Goal: Task Accomplishment & Management: Use online tool/utility

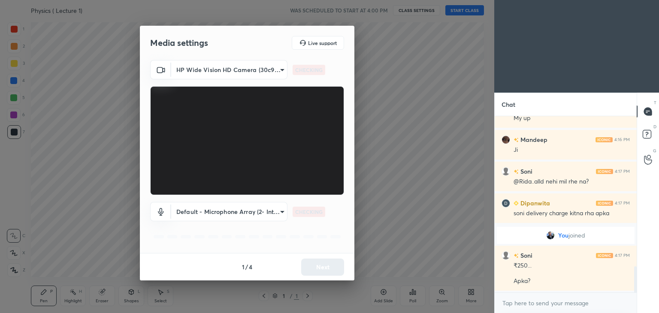
scroll to position [1046, 0]
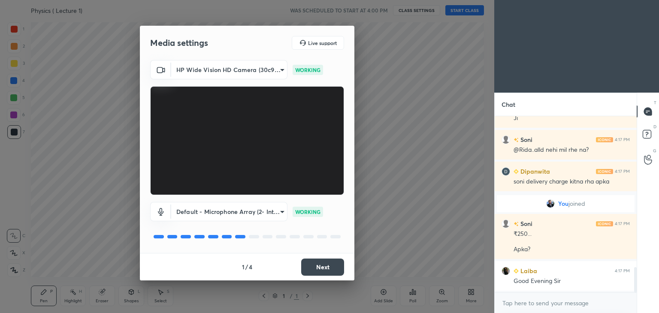
click at [336, 266] on button "Next" at bounding box center [322, 267] width 43 height 17
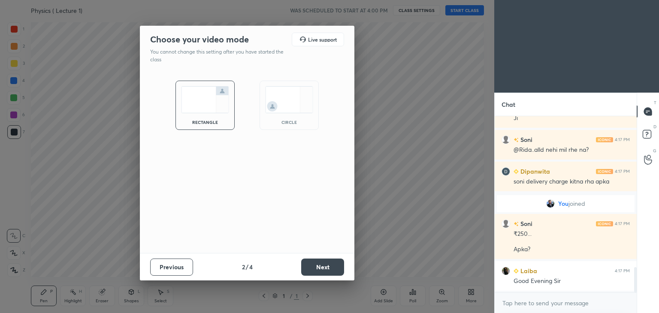
click at [337, 266] on button "Next" at bounding box center [322, 267] width 43 height 17
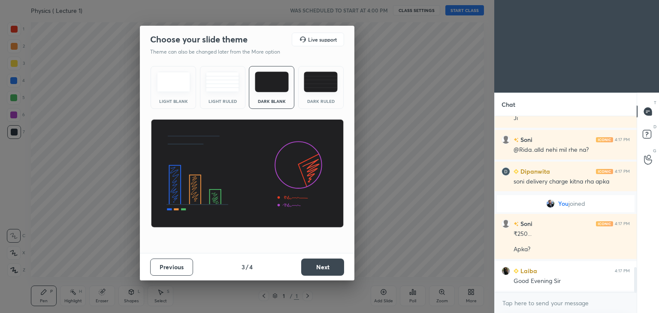
click at [337, 266] on button "Next" at bounding box center [322, 267] width 43 height 17
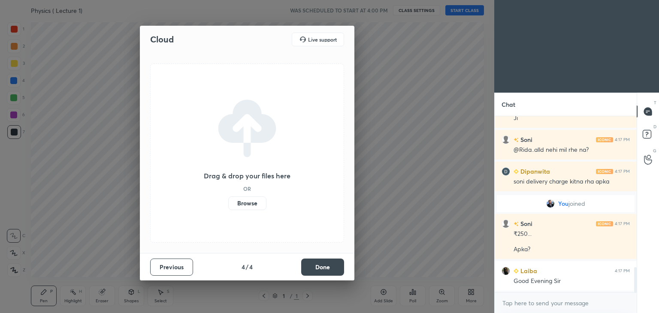
click at [340, 265] on button "Done" at bounding box center [322, 267] width 43 height 17
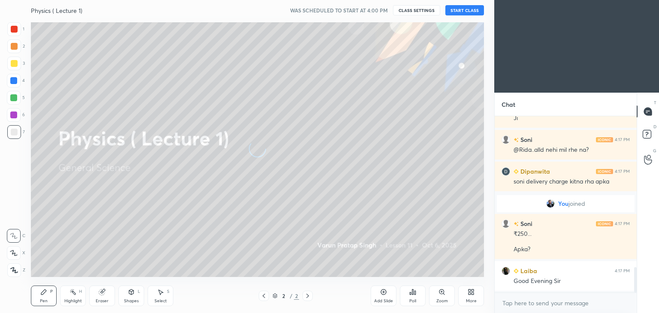
click at [463, 10] on button "START CLASS" at bounding box center [464, 10] width 39 height 10
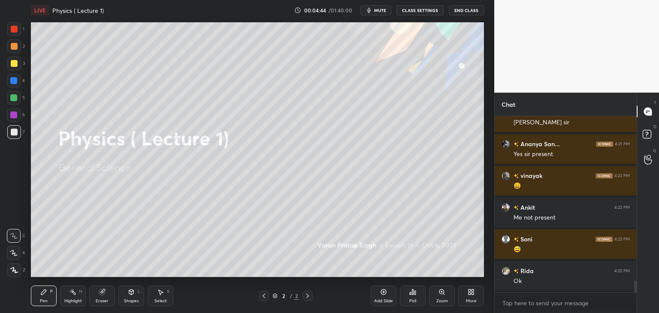
scroll to position [2480, 0]
click at [385, 295] on icon at bounding box center [383, 292] width 7 height 7
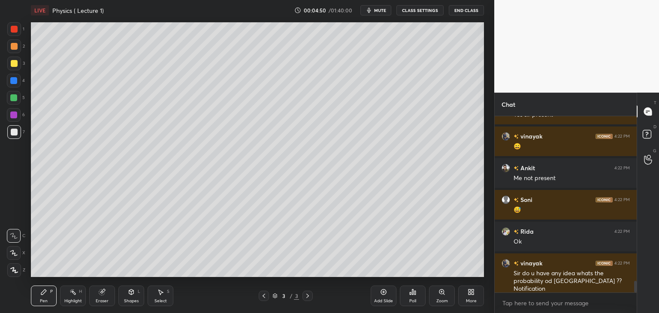
click at [15, 30] on div at bounding box center [14, 29] width 7 height 7
click at [11, 265] on div at bounding box center [14, 270] width 14 height 14
click at [18, 27] on div at bounding box center [14, 29] width 14 height 14
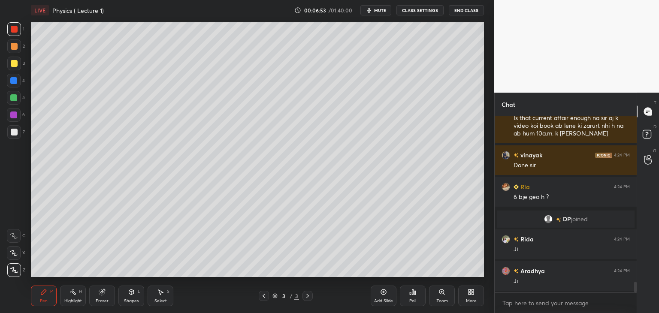
scroll to position [2724, 0]
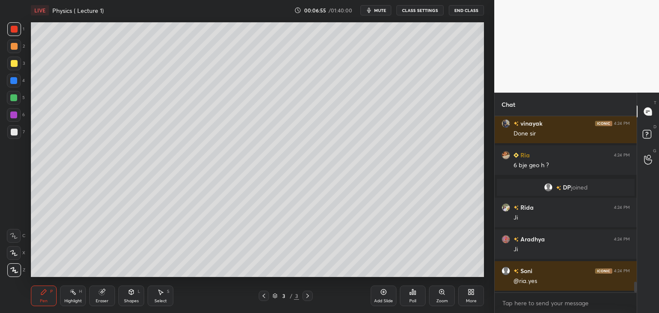
click at [389, 297] on div "Add Slide" at bounding box center [384, 296] width 26 height 21
click at [15, 116] on div at bounding box center [13, 115] width 7 height 7
click at [13, 130] on div at bounding box center [14, 132] width 7 height 7
click at [15, 117] on div at bounding box center [13, 115] width 7 height 7
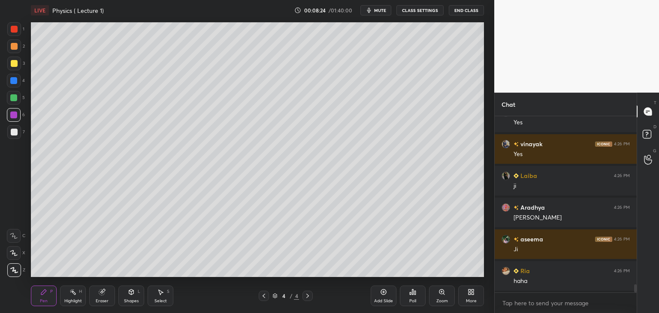
scroll to position [3685, 0]
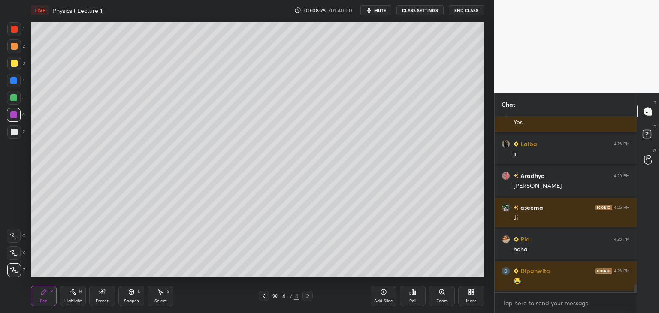
click at [14, 133] on div at bounding box center [14, 132] width 7 height 7
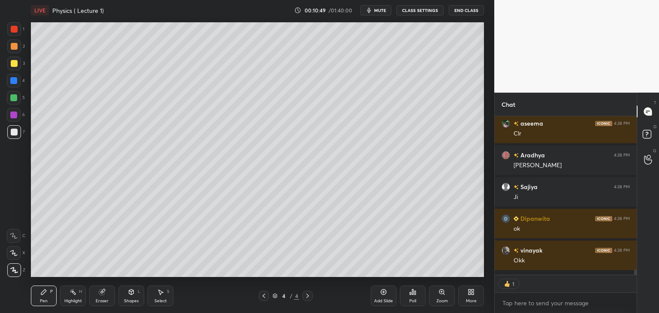
scroll to position [157, 139]
click at [12, 114] on div at bounding box center [13, 115] width 7 height 7
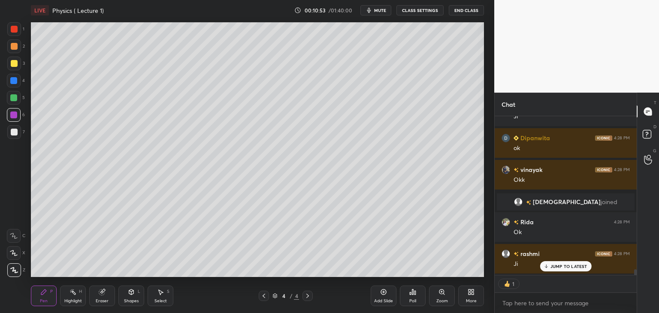
scroll to position [4246, 0]
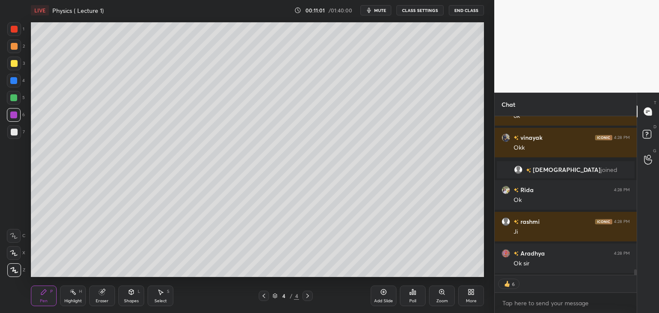
click at [19, 134] on div at bounding box center [14, 132] width 14 height 14
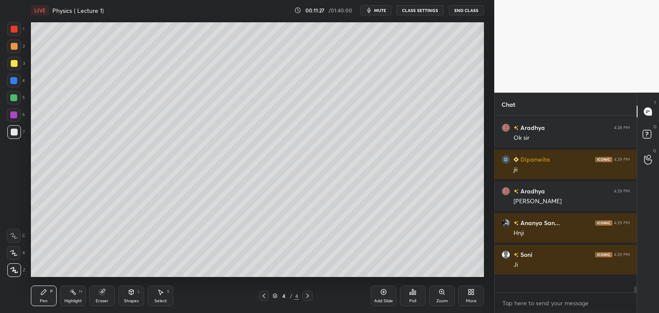
scroll to position [4355, 0]
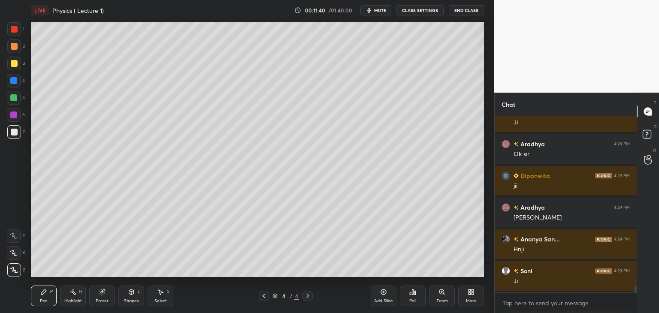
click at [12, 95] on div at bounding box center [13, 97] width 7 height 7
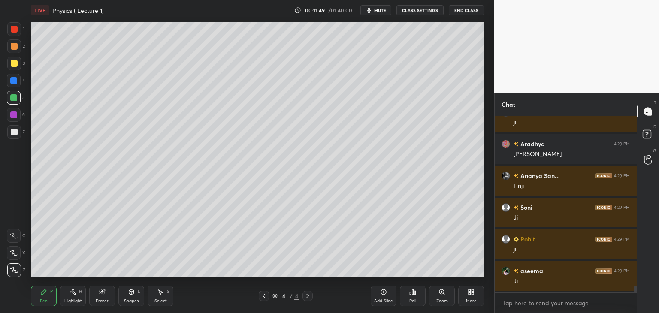
click at [384, 291] on icon at bounding box center [383, 292] width 7 height 7
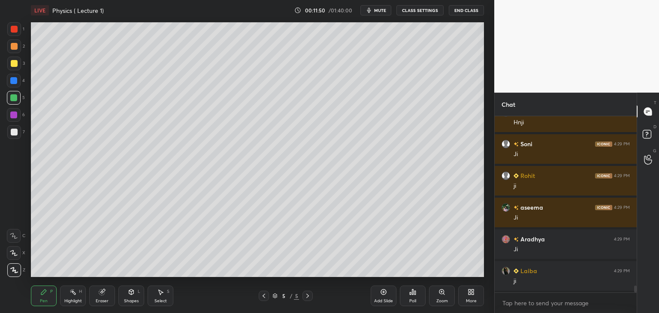
scroll to position [4514, 0]
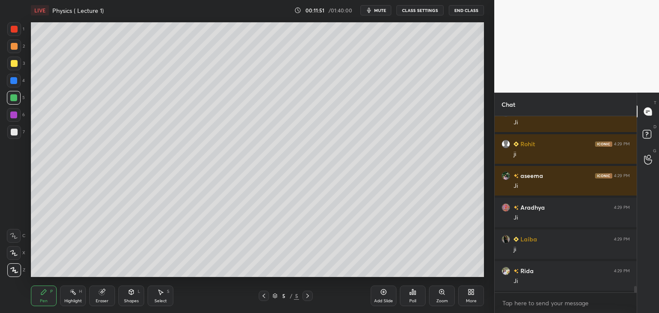
click at [15, 65] on div at bounding box center [14, 63] width 7 height 7
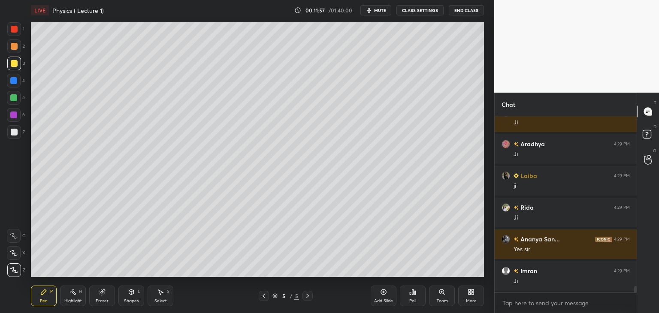
scroll to position [4609, 0]
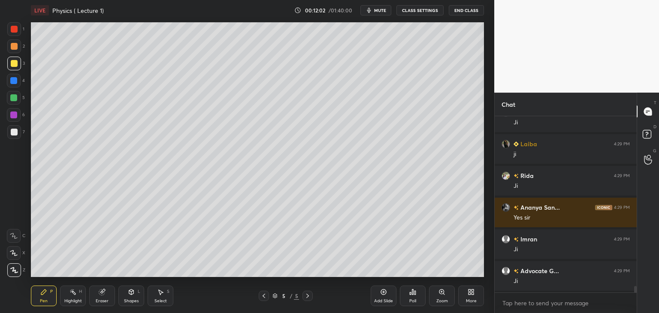
click at [16, 134] on div at bounding box center [14, 132] width 7 height 7
click at [14, 116] on div at bounding box center [13, 115] width 7 height 7
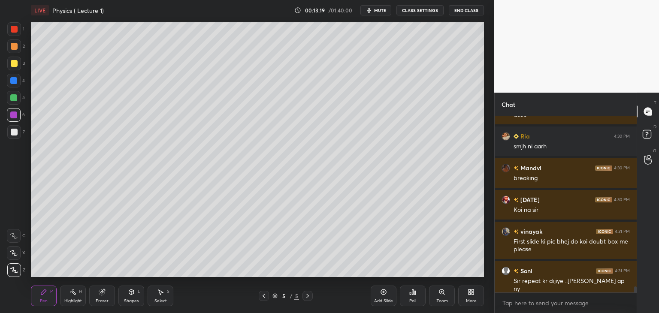
scroll to position [5124, 0]
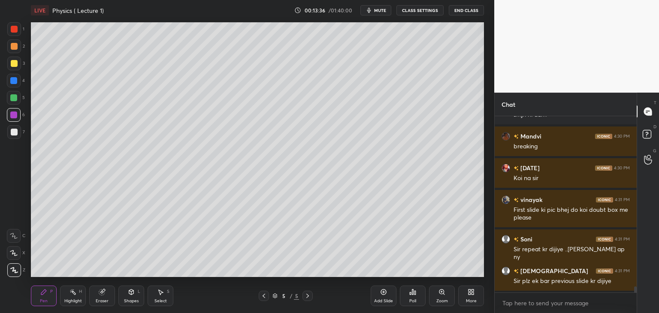
click at [264, 294] on icon at bounding box center [263, 296] width 3 height 4
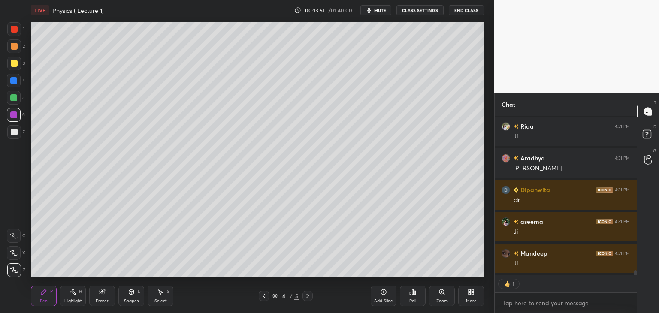
scroll to position [5395, 0]
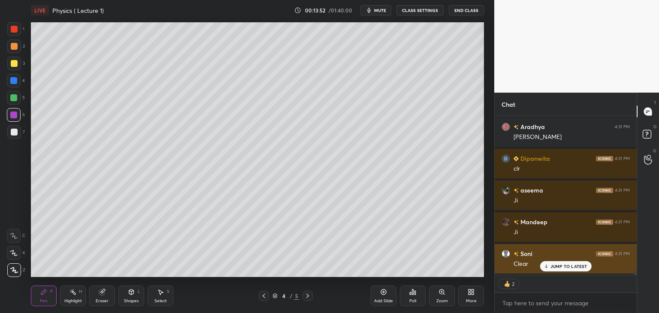
click at [551, 267] on p "JUMP TO LATEST" at bounding box center [568, 266] width 37 height 5
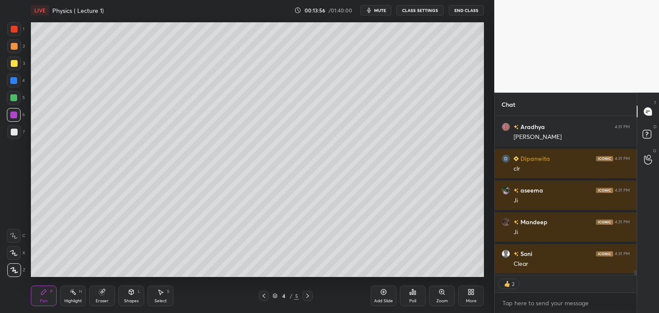
scroll to position [5433, 0]
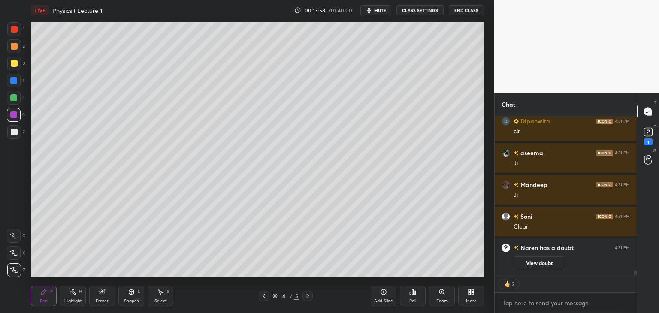
click at [535, 264] on button "View doubt" at bounding box center [538, 263] width 51 height 14
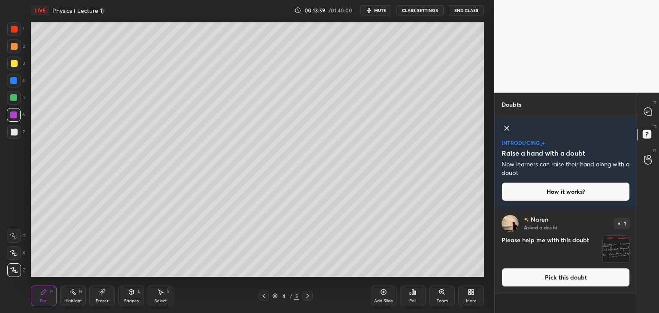
click at [607, 246] on img "grid" at bounding box center [616, 249] width 27 height 27
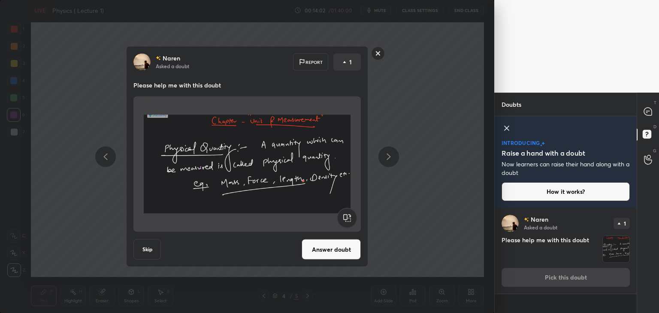
click at [338, 250] on button "Answer doubt" at bounding box center [331, 249] width 59 height 21
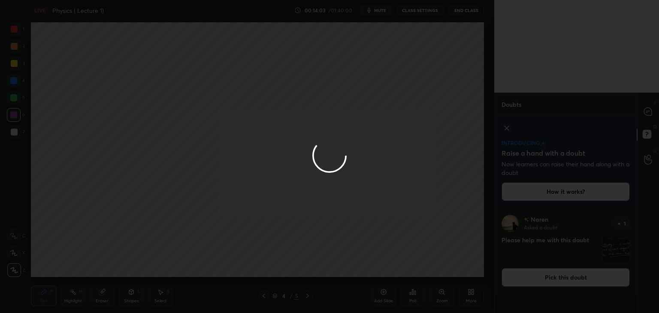
click at [644, 112] on div at bounding box center [329, 156] width 659 height 313
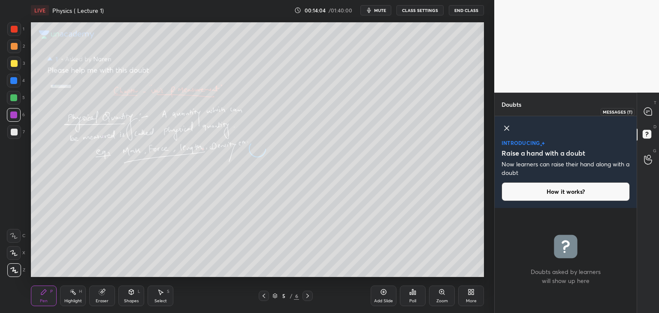
click at [647, 113] on icon at bounding box center [648, 112] width 8 height 8
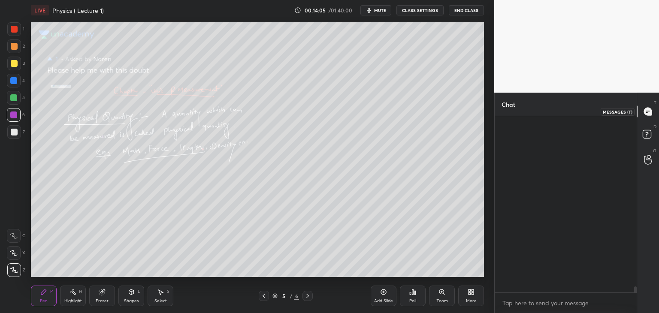
scroll to position [174, 139]
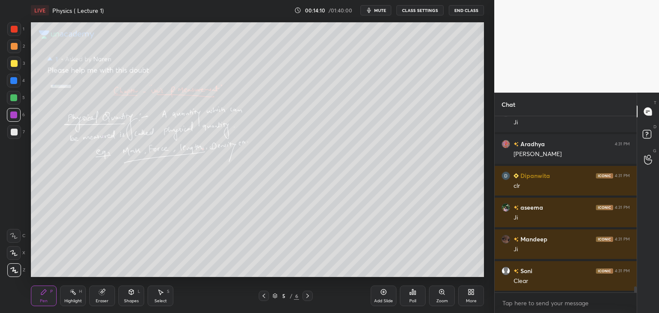
click at [308, 296] on icon at bounding box center [307, 296] width 7 height 7
click at [262, 293] on icon at bounding box center [263, 296] width 7 height 7
click at [263, 293] on icon at bounding box center [263, 296] width 7 height 7
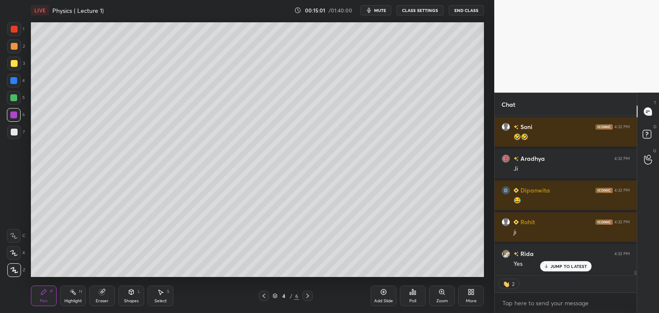
scroll to position [5742, 0]
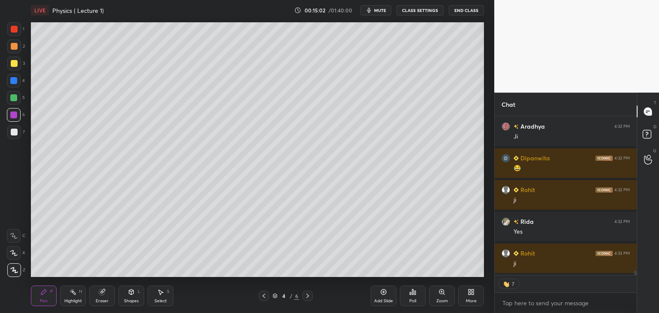
click at [308, 296] on icon at bounding box center [307, 296] width 3 height 4
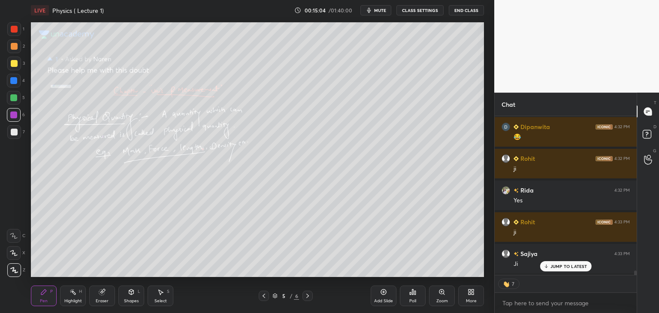
scroll to position [5805, 0]
click at [306, 295] on icon at bounding box center [307, 296] width 7 height 7
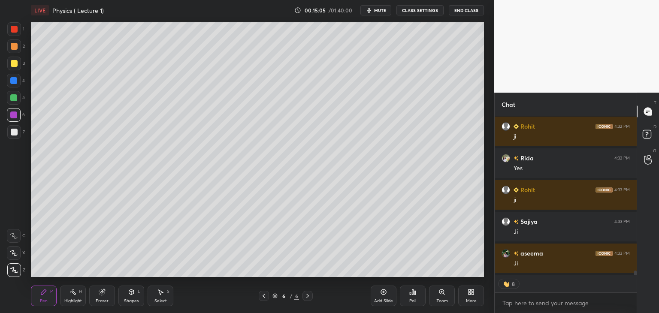
scroll to position [5869, 0]
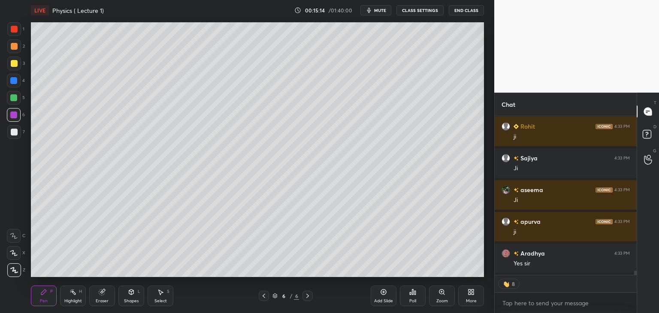
type textarea "x"
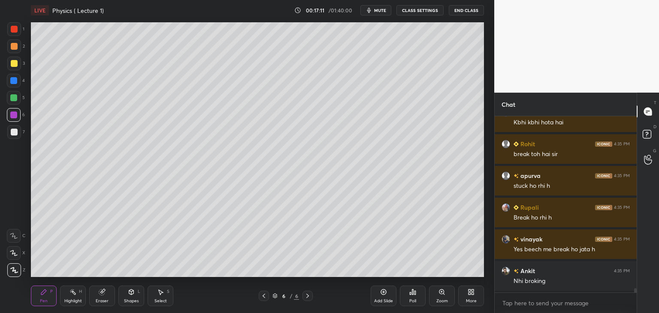
scroll to position [6835, 0]
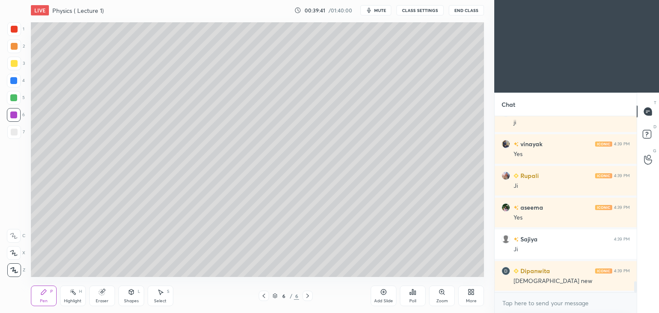
scroll to position [2653, 0]
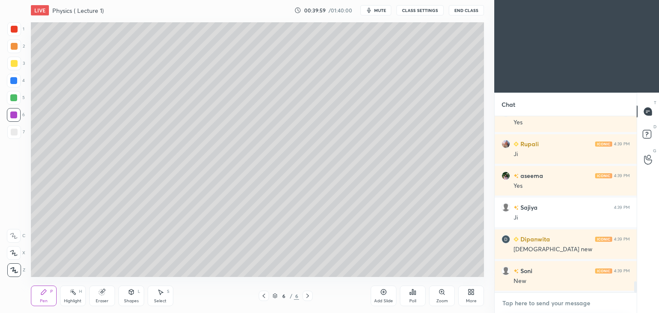
type textarea "x"
click at [515, 301] on textarea at bounding box center [565, 303] width 128 height 14
paste textarea "[URL][DOMAIN_NAME]"
type textarea "[URL][DOMAIN_NAME]"
type textarea "x"
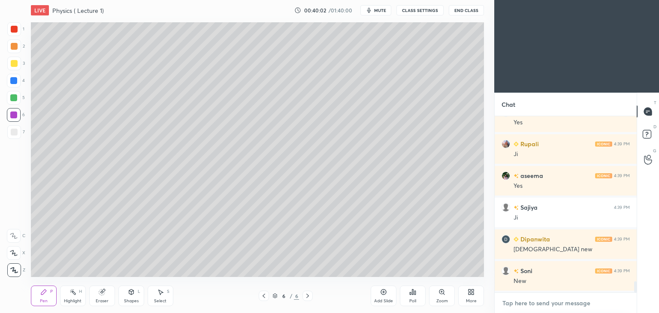
scroll to position [2701, 0]
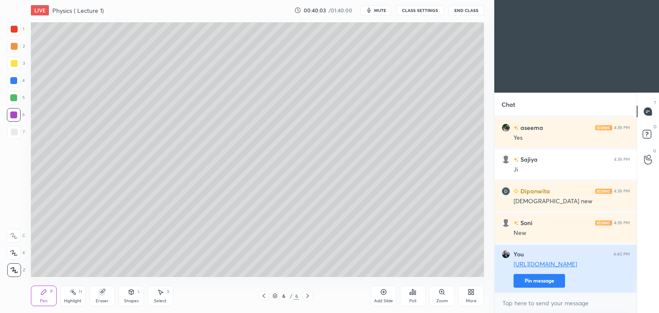
click at [545, 280] on button "Pin message" at bounding box center [538, 281] width 51 height 14
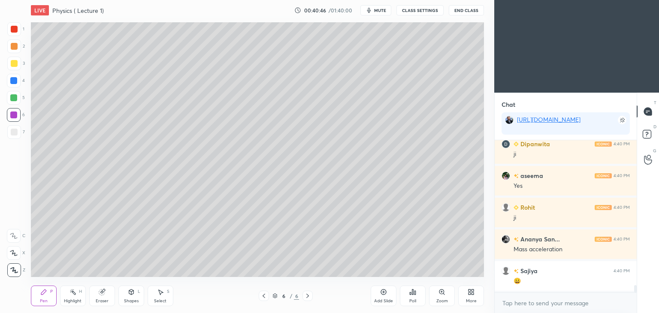
scroll to position [3043, 0]
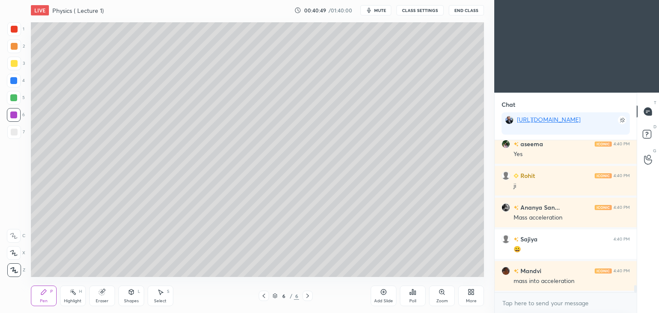
click at [15, 114] on div at bounding box center [13, 115] width 7 height 7
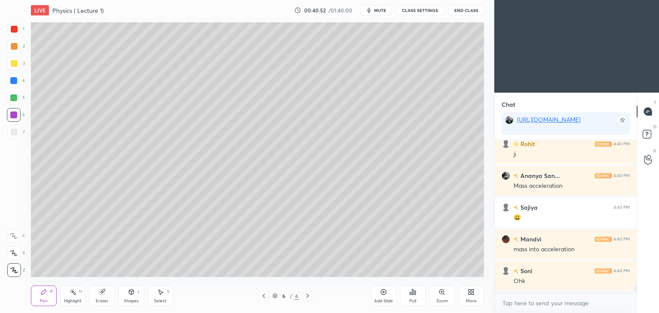
scroll to position [3106, 0]
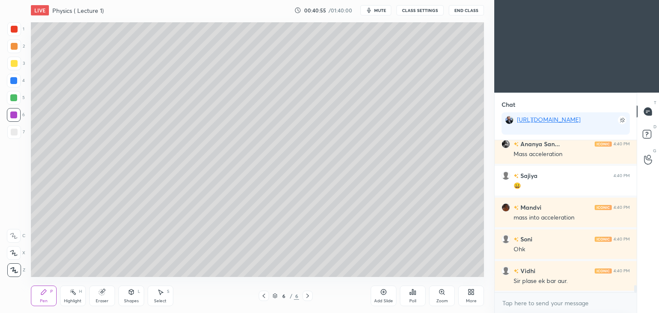
click at [385, 294] on icon at bounding box center [384, 293] width 6 height 6
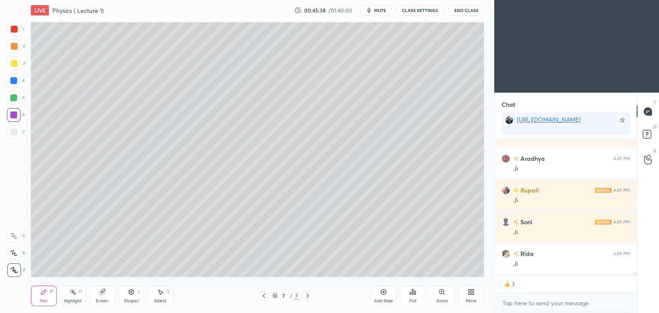
scroll to position [5218, 0]
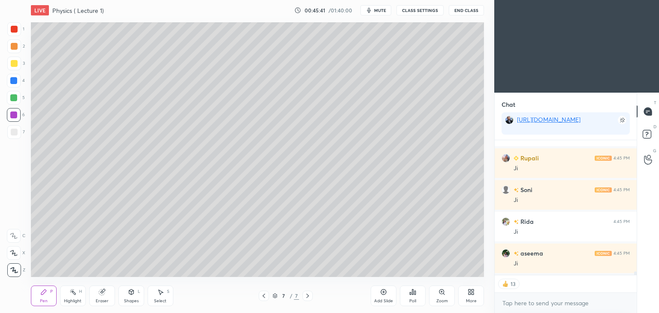
click at [263, 296] on icon at bounding box center [263, 296] width 3 height 4
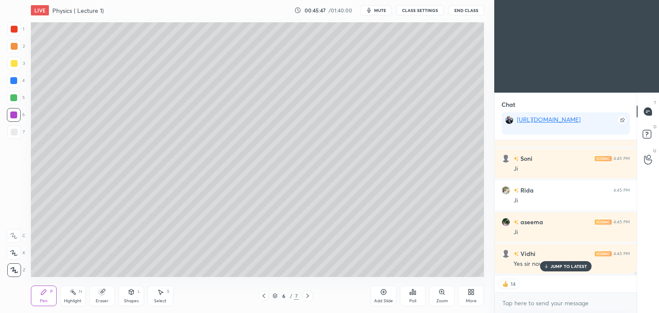
click at [547, 265] on icon at bounding box center [546, 266] width 6 height 5
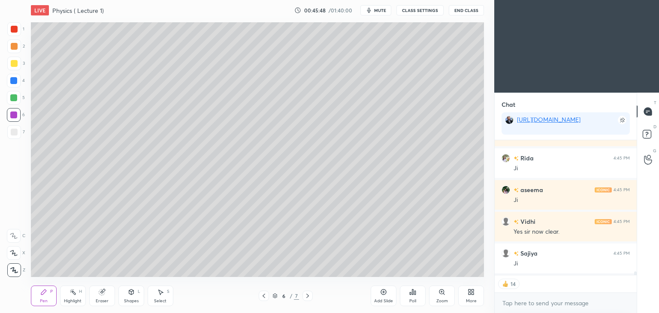
click at [305, 295] on icon at bounding box center [307, 296] width 7 height 7
click at [305, 296] on icon at bounding box center [307, 296] width 7 height 7
click at [381, 298] on div "Add Slide" at bounding box center [384, 296] width 26 height 21
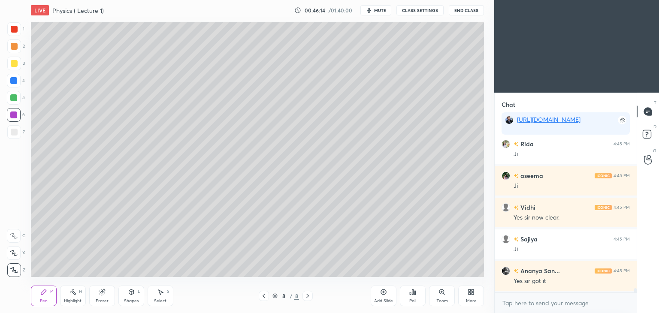
scroll to position [5335, 0]
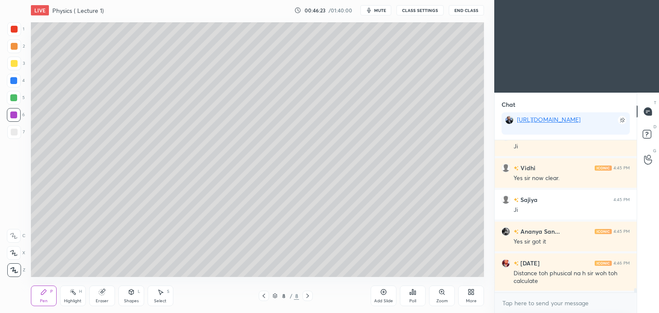
click at [13, 133] on div at bounding box center [14, 132] width 7 height 7
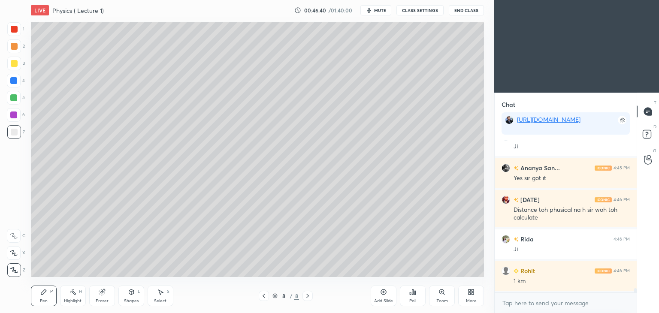
scroll to position [5431, 0]
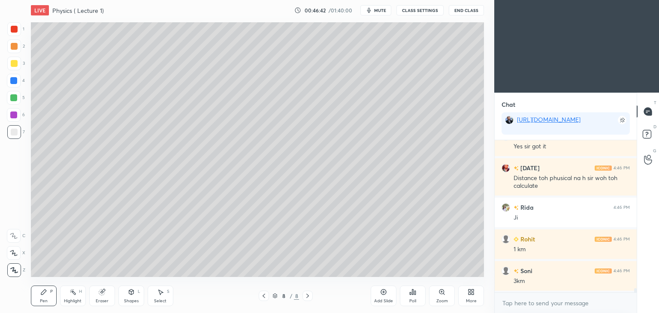
click at [14, 115] on div at bounding box center [13, 115] width 7 height 7
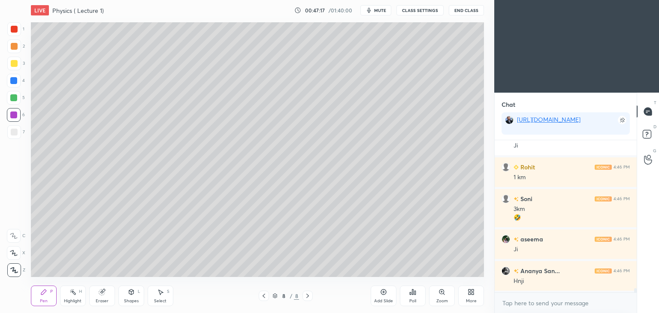
scroll to position [5534, 0]
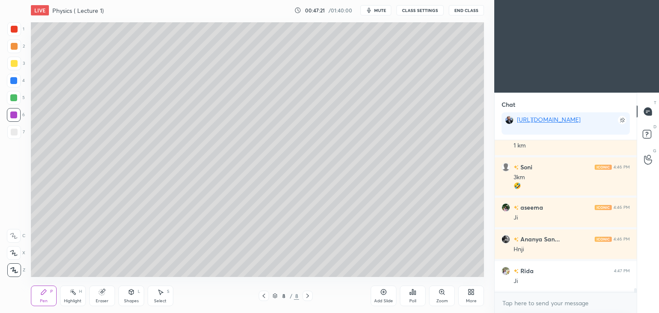
click at [388, 294] on div "Add Slide" at bounding box center [384, 296] width 26 height 21
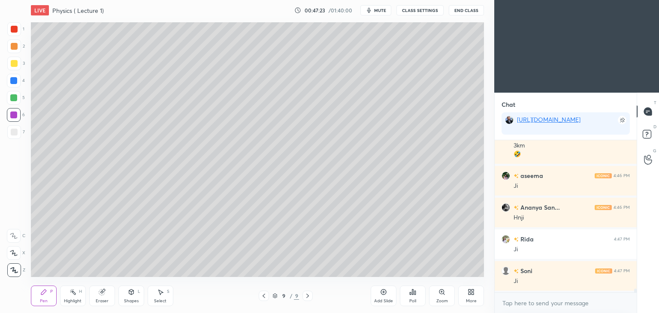
scroll to position [5598, 0]
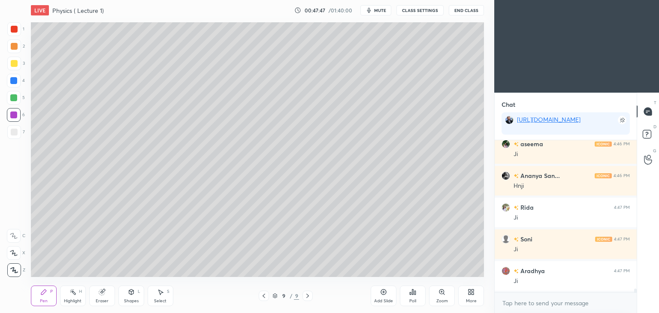
click at [385, 295] on icon at bounding box center [383, 292] width 7 height 7
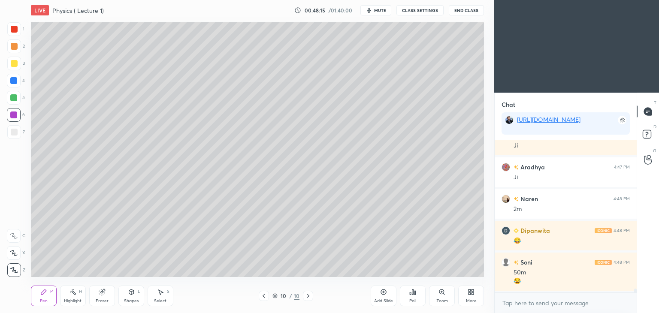
scroll to position [5733, 0]
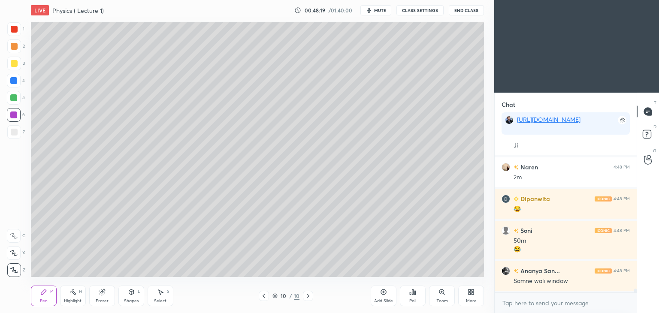
click at [14, 130] on div at bounding box center [14, 132] width 7 height 7
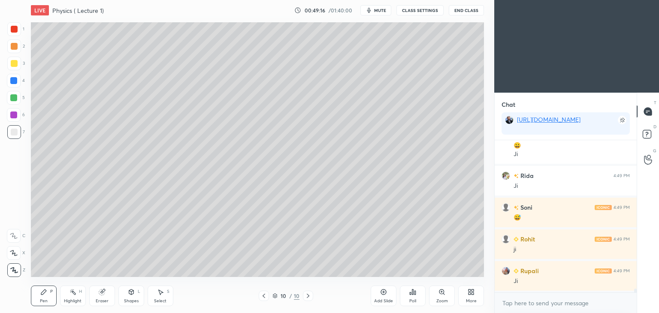
scroll to position [6091, 0]
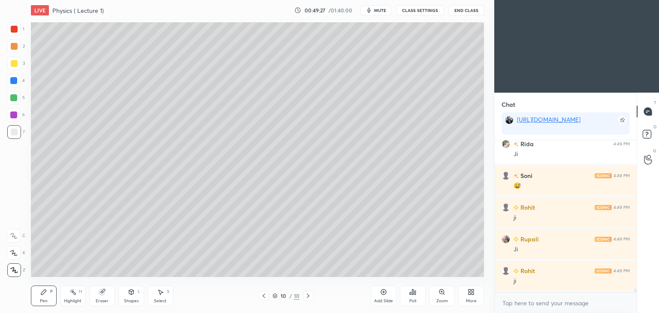
click at [380, 294] on icon at bounding box center [383, 292] width 7 height 7
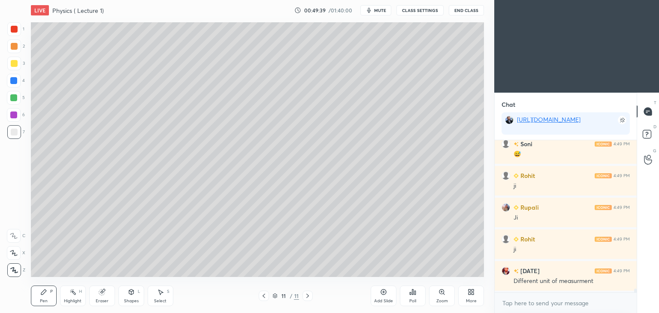
click at [15, 112] on div at bounding box center [13, 115] width 7 height 7
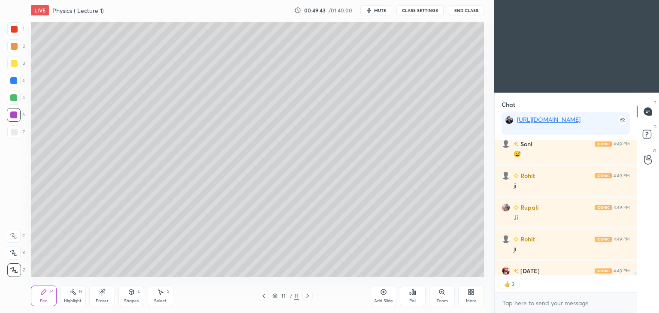
scroll to position [6149, 0]
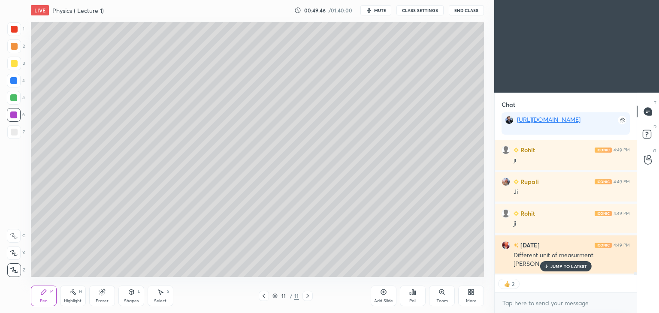
click at [547, 266] on icon at bounding box center [546, 266] width 6 height 5
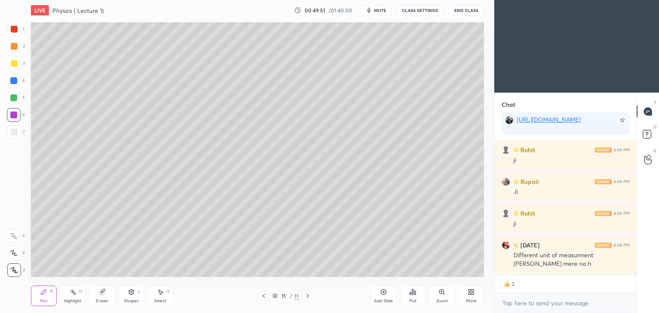
type textarea "x"
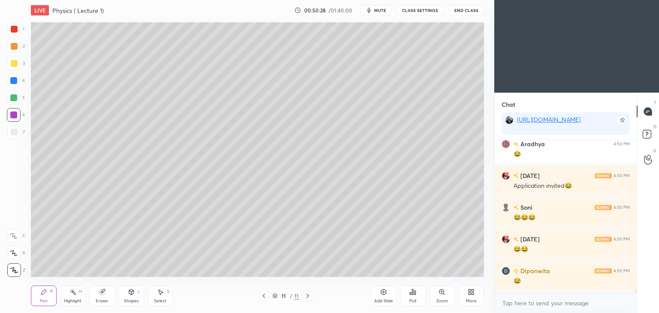
scroll to position [6711, 0]
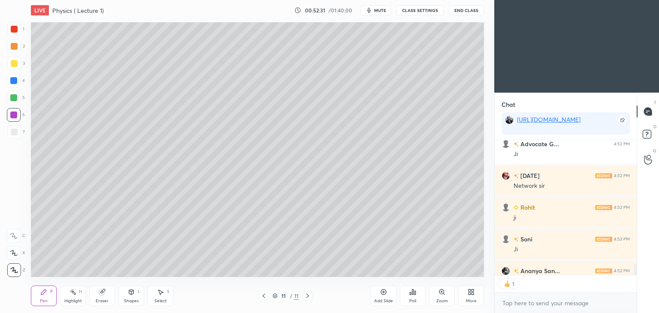
scroll to position [1820, 0]
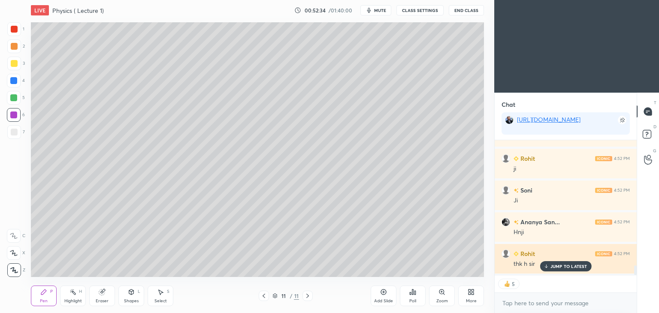
click at [555, 266] on p "JUMP TO LATEST" at bounding box center [568, 266] width 37 height 5
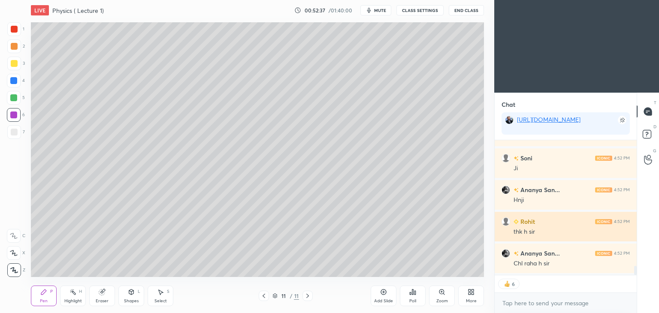
scroll to position [1884, 0]
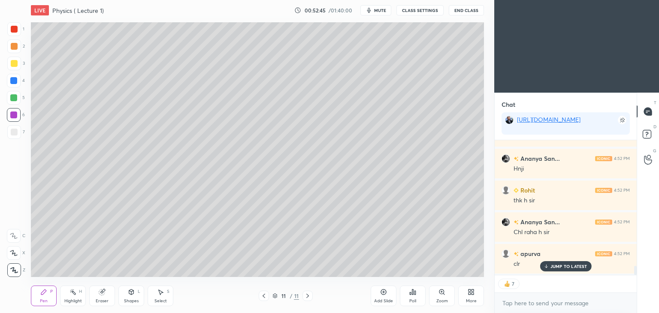
click at [13, 97] on div at bounding box center [13, 97] width 7 height 7
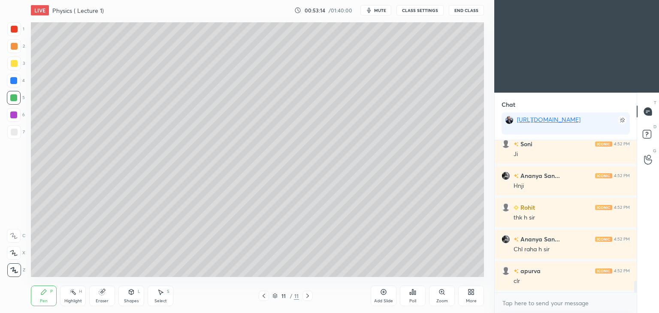
click at [383, 295] on icon at bounding box center [384, 293] width 6 height 6
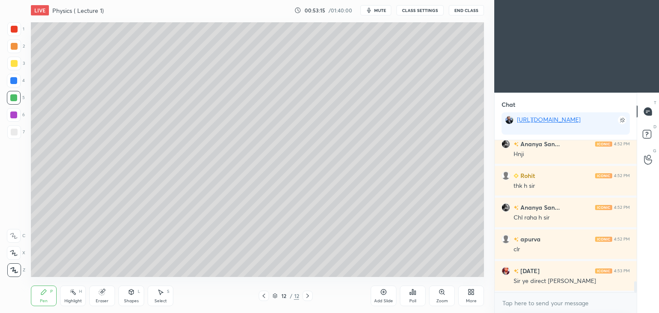
click at [12, 63] on div at bounding box center [14, 63] width 7 height 7
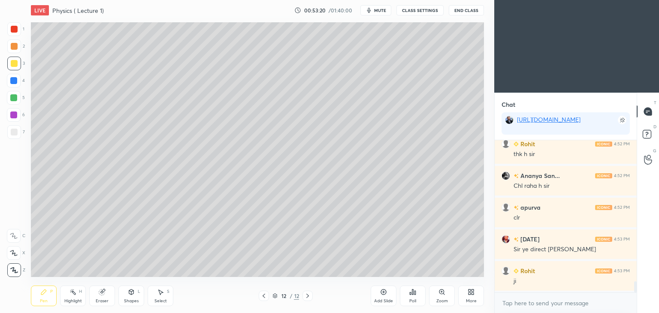
scroll to position [1962, 0]
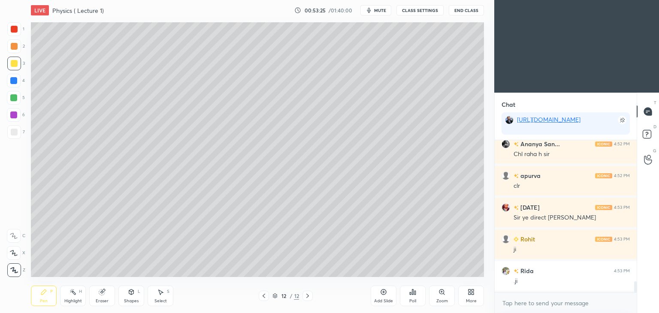
click at [15, 131] on div at bounding box center [14, 132] width 7 height 7
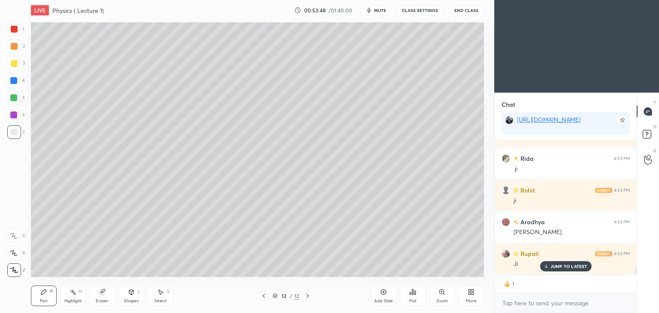
scroll to position [2106, 0]
click at [379, 294] on div "Add Slide" at bounding box center [384, 296] width 26 height 21
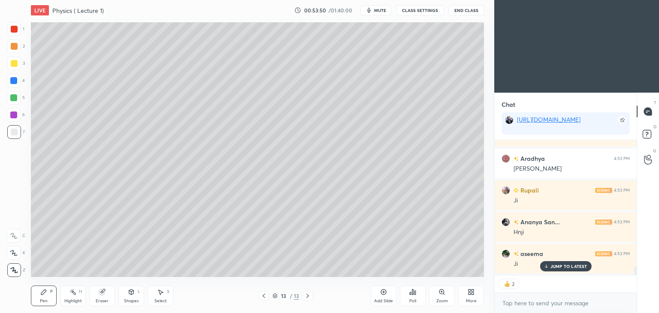
scroll to position [2170, 0]
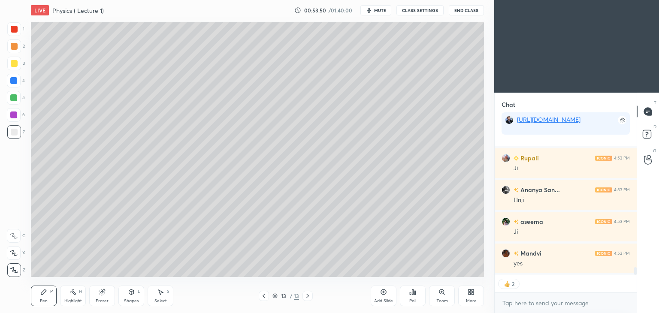
click at [15, 31] on div at bounding box center [14, 29] width 7 height 7
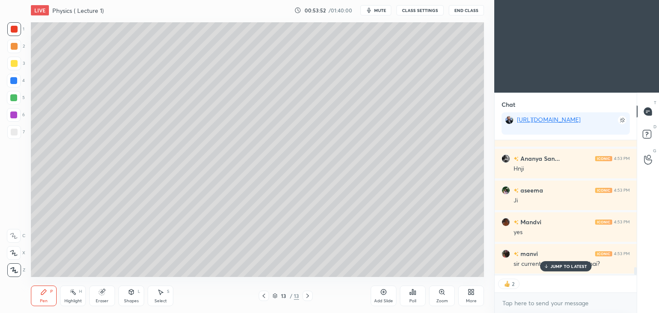
scroll to position [2233, 0]
click at [265, 296] on icon at bounding box center [263, 296] width 7 height 7
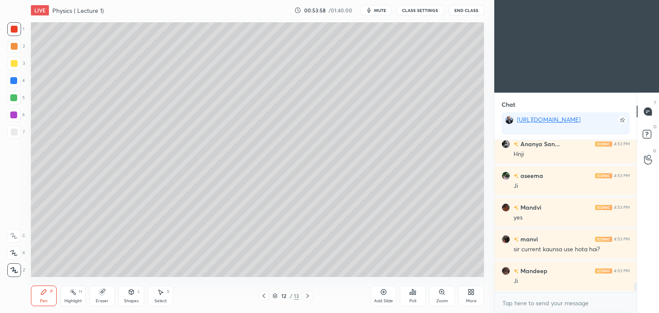
scroll to position [3, 3]
click at [259, 297] on div at bounding box center [264, 296] width 10 height 10
click at [306, 296] on icon at bounding box center [307, 296] width 7 height 7
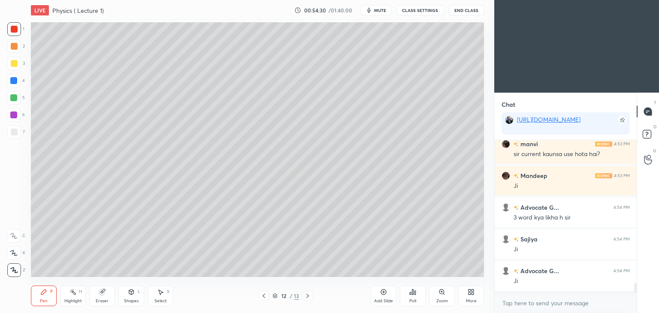
scroll to position [2343, 0]
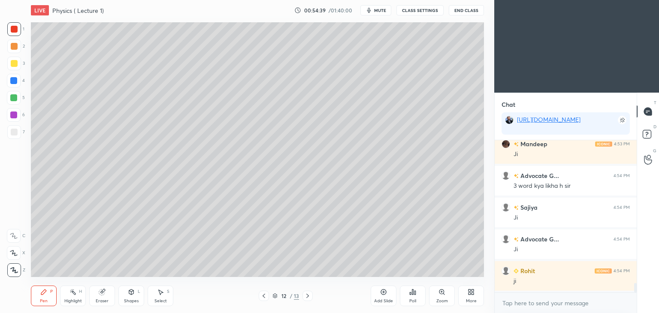
click at [388, 296] on div "Add Slide" at bounding box center [384, 296] width 26 height 21
click at [104, 296] on div "Eraser" at bounding box center [102, 296] width 26 height 21
click at [46, 297] on div "Pen P" at bounding box center [44, 296] width 26 height 21
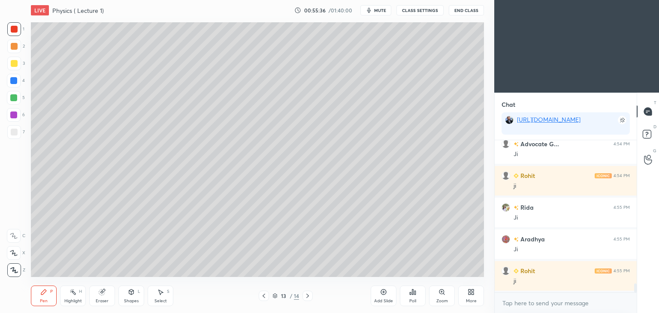
scroll to position [2470, 0]
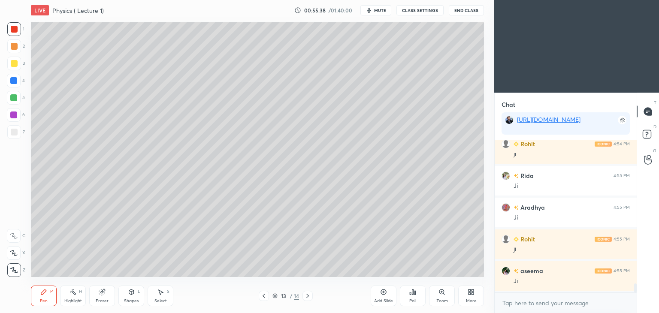
click at [13, 134] on div at bounding box center [14, 132] width 7 height 7
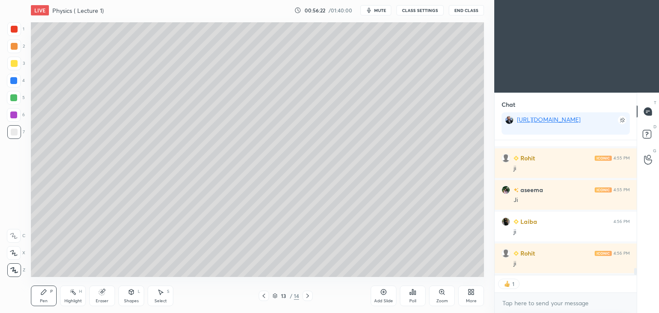
scroll to position [2582, 0]
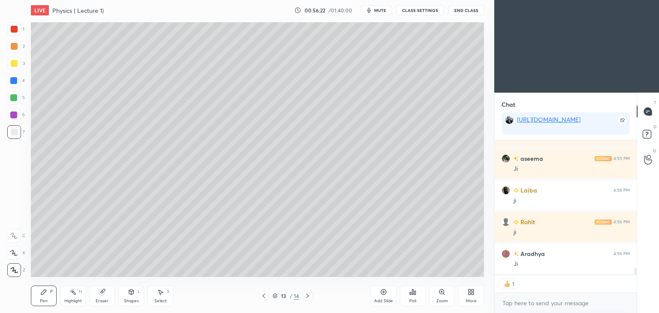
click at [382, 294] on icon at bounding box center [384, 293] width 6 height 6
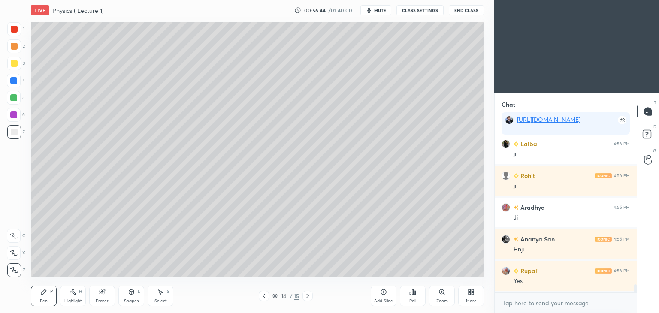
scroll to position [2660, 0]
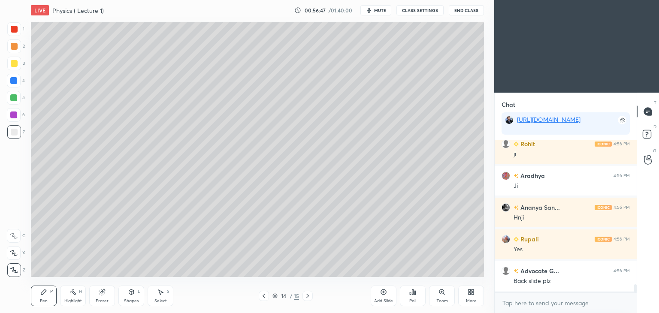
click at [263, 297] on icon at bounding box center [263, 296] width 7 height 7
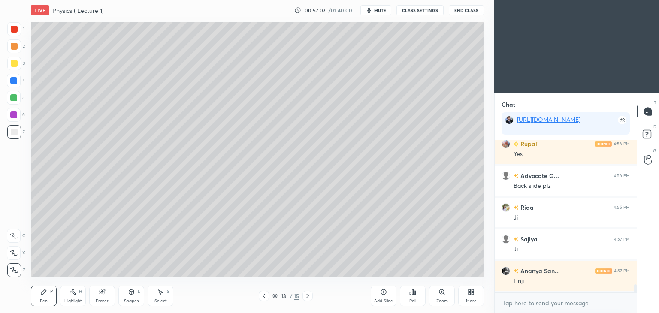
scroll to position [2787, 0]
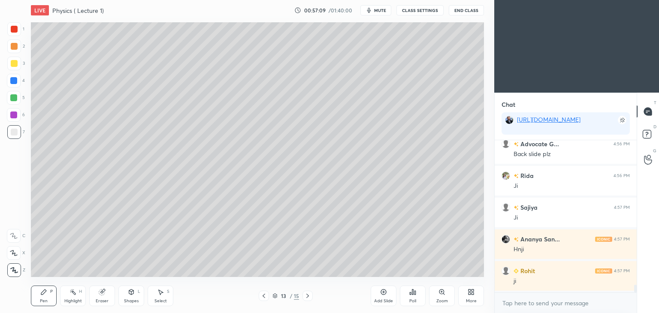
click at [308, 294] on icon at bounding box center [307, 296] width 7 height 7
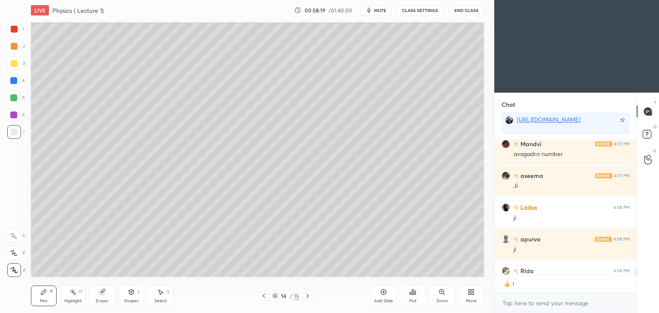
scroll to position [3026, 0]
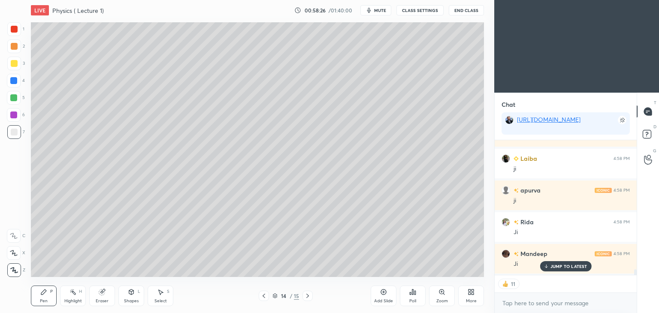
click at [388, 293] on div "Add Slide" at bounding box center [384, 296] width 26 height 21
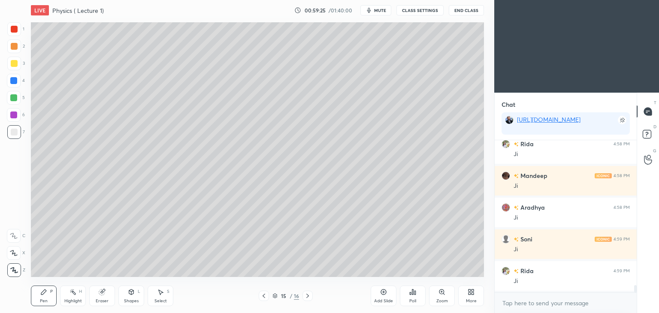
scroll to position [3168, 0]
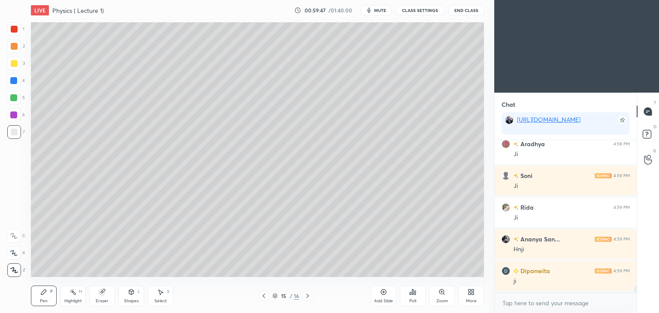
click at [387, 296] on div "Add Slide" at bounding box center [384, 296] width 26 height 21
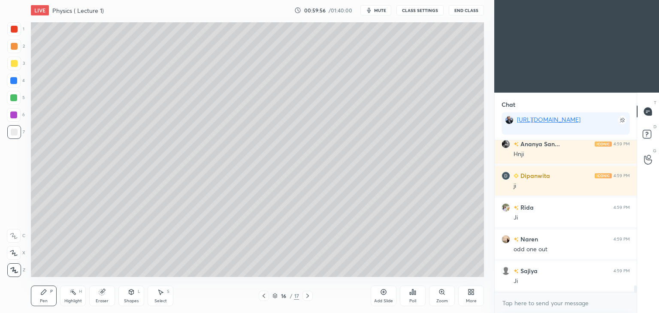
scroll to position [3295, 0]
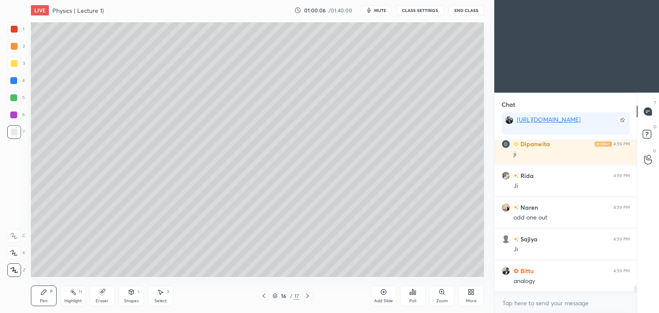
click at [102, 297] on div "Eraser" at bounding box center [102, 296] width 26 height 21
click at [12, 268] on span "Erase all" at bounding box center [13, 270] width 13 height 6
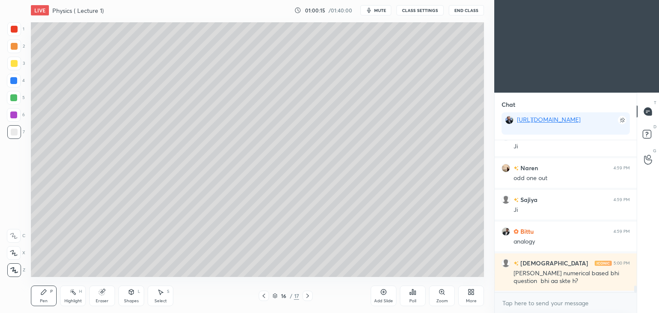
click at [11, 30] on div at bounding box center [14, 29] width 7 height 7
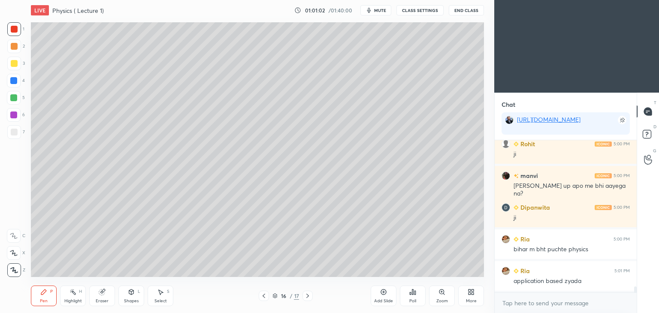
scroll to position [3620, 0]
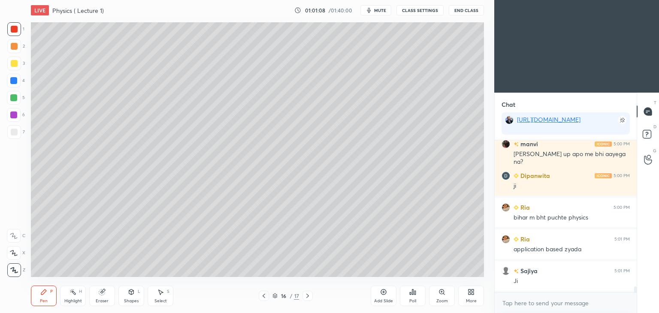
click at [12, 132] on div at bounding box center [14, 132] width 7 height 7
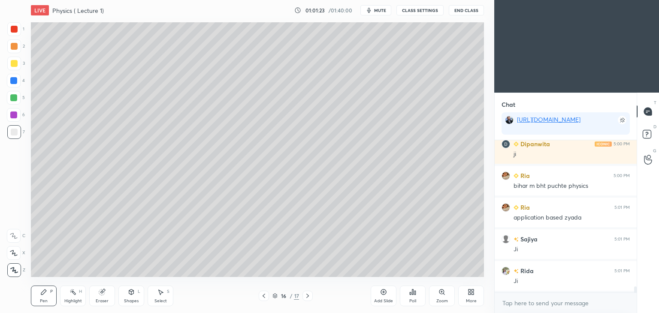
click at [14, 97] on div at bounding box center [13, 97] width 7 height 7
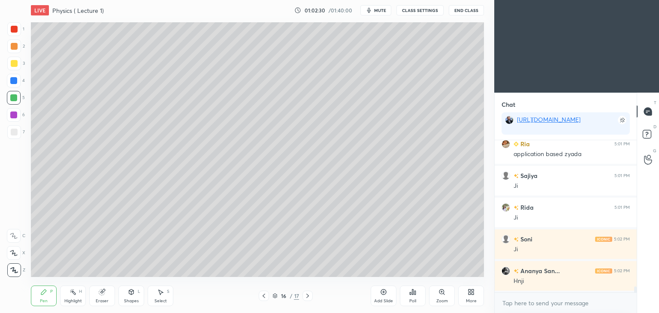
scroll to position [3747, 0]
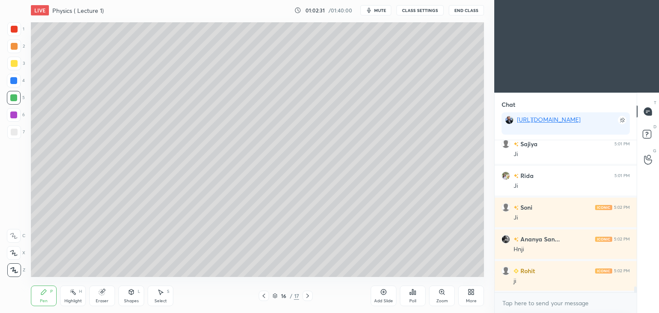
click at [386, 297] on div "Add Slide" at bounding box center [384, 296] width 26 height 21
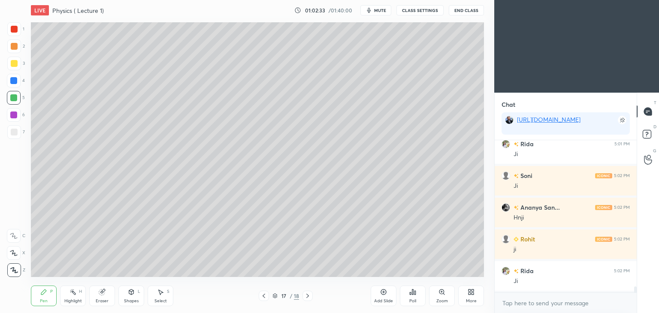
click at [10, 128] on div at bounding box center [14, 132] width 14 height 14
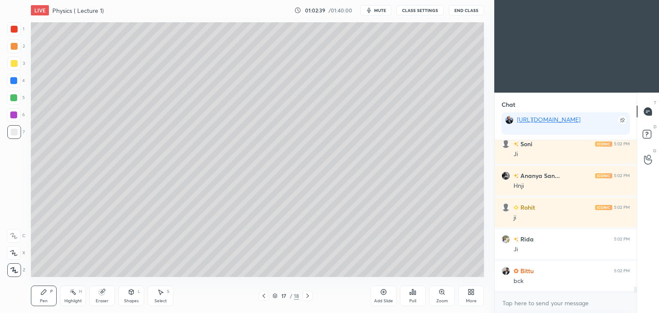
click at [265, 296] on icon at bounding box center [263, 296] width 7 height 7
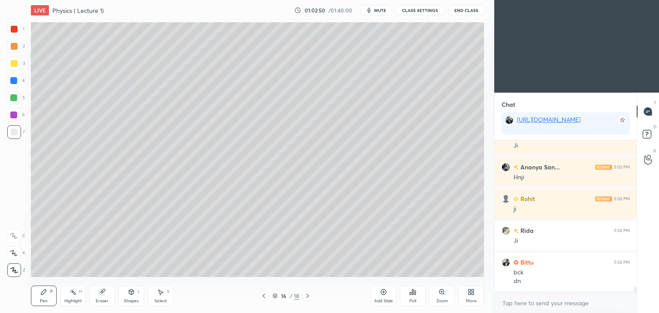
click at [305, 296] on icon at bounding box center [307, 296] width 7 height 7
click at [12, 113] on div at bounding box center [13, 115] width 7 height 7
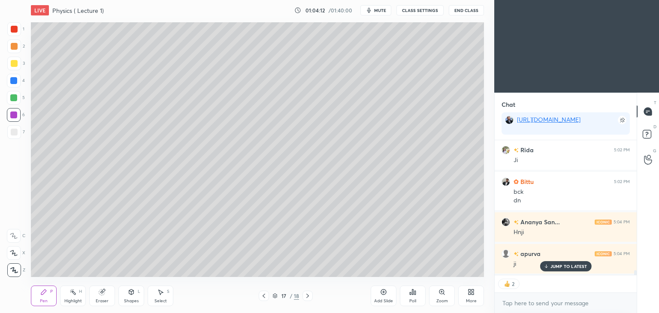
scroll to position [3932, 0]
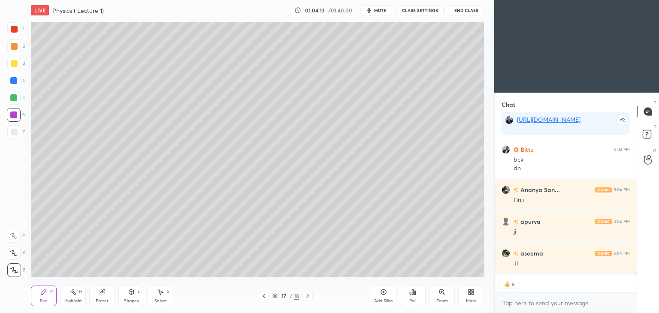
click at [389, 297] on div "Add Slide" at bounding box center [384, 296] width 26 height 21
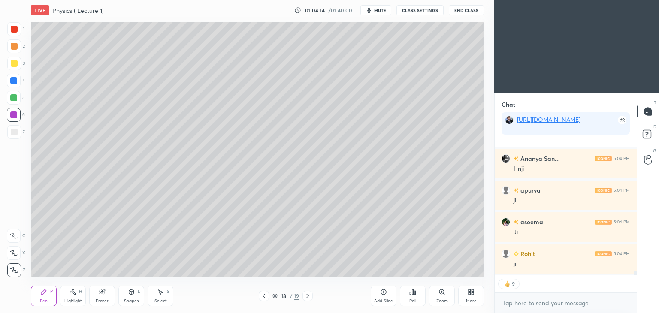
click at [13, 27] on div at bounding box center [14, 29] width 7 height 7
click at [14, 129] on div at bounding box center [14, 132] width 7 height 7
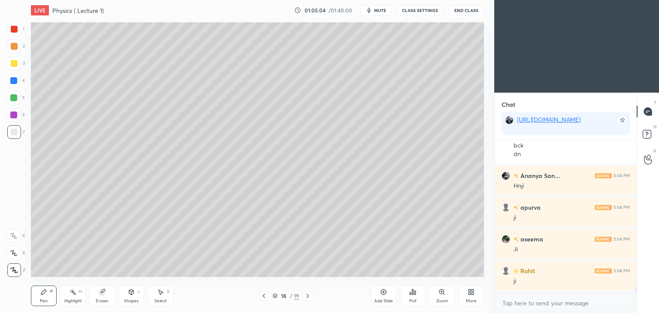
click at [14, 115] on div at bounding box center [13, 115] width 7 height 7
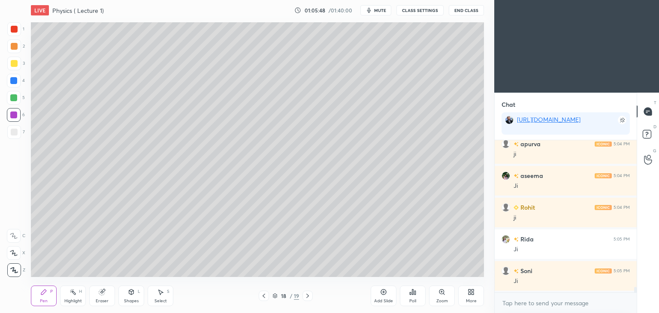
scroll to position [4041, 0]
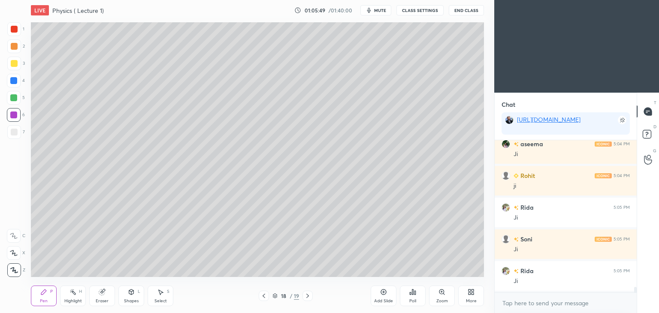
click at [383, 297] on div "Add Slide" at bounding box center [384, 296] width 26 height 21
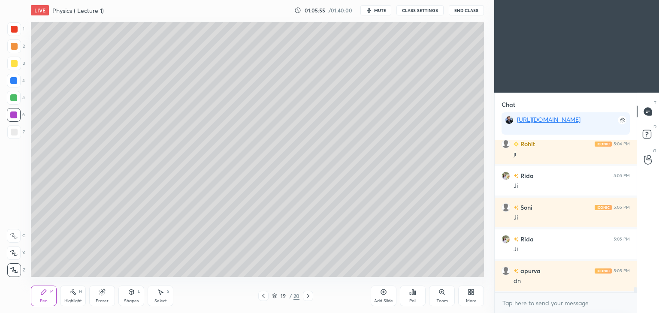
scroll to position [4104, 0]
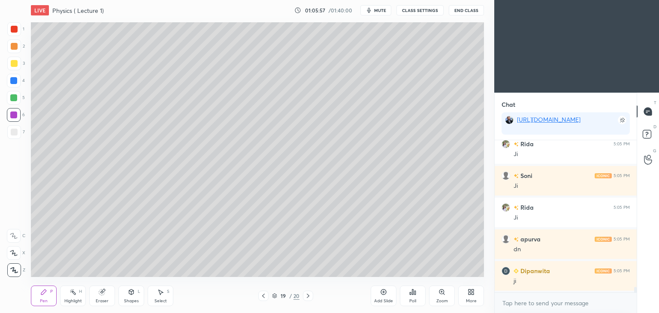
click at [14, 129] on div at bounding box center [14, 132] width 7 height 7
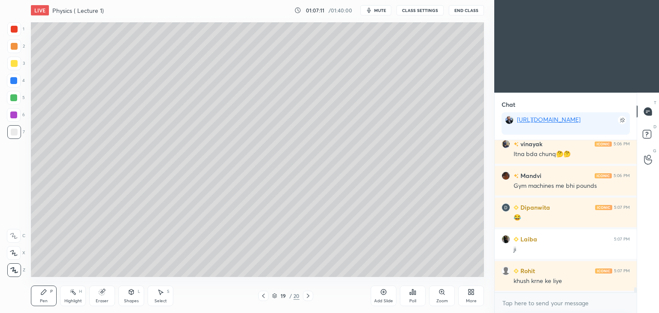
scroll to position [4462, 0]
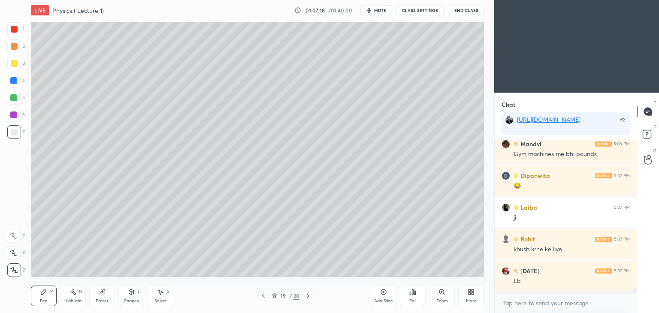
click at [15, 113] on div at bounding box center [13, 115] width 7 height 7
click at [12, 95] on div at bounding box center [13, 97] width 7 height 7
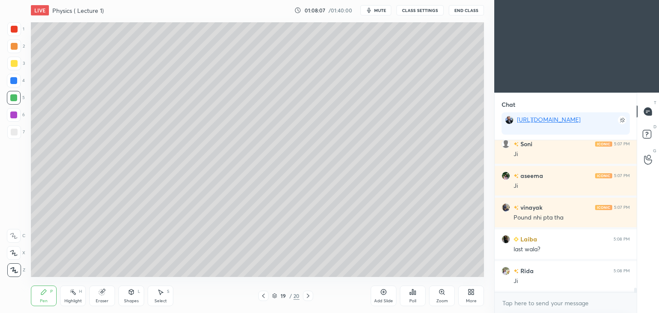
scroll to position [4653, 0]
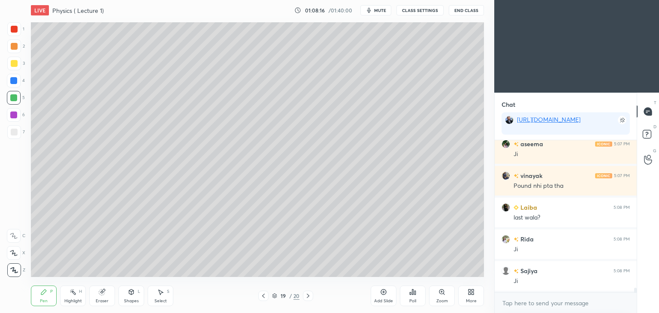
click at [384, 296] on div "Add Slide" at bounding box center [384, 296] width 26 height 21
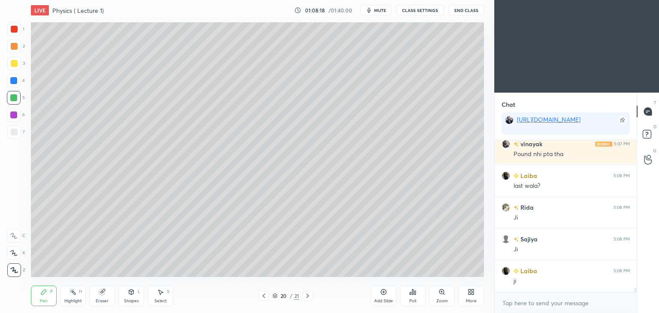
scroll to position [4716, 0]
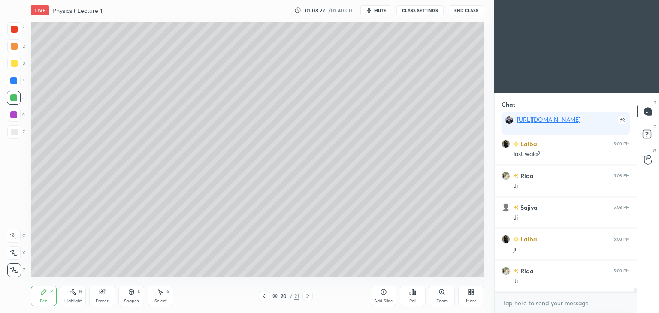
click at [17, 130] on div at bounding box center [14, 132] width 7 height 7
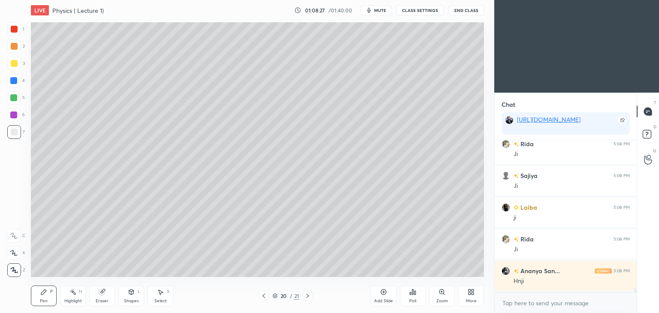
click at [264, 293] on icon at bounding box center [263, 296] width 7 height 7
click at [308, 294] on icon at bounding box center [307, 296] width 7 height 7
click at [105, 293] on icon at bounding box center [102, 292] width 7 height 7
click at [39, 296] on div "Pen P" at bounding box center [44, 296] width 26 height 21
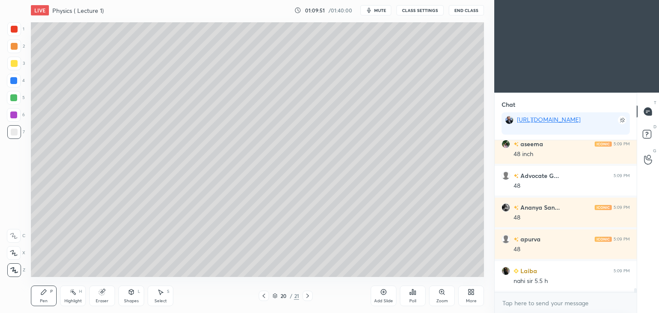
scroll to position [5097, 0]
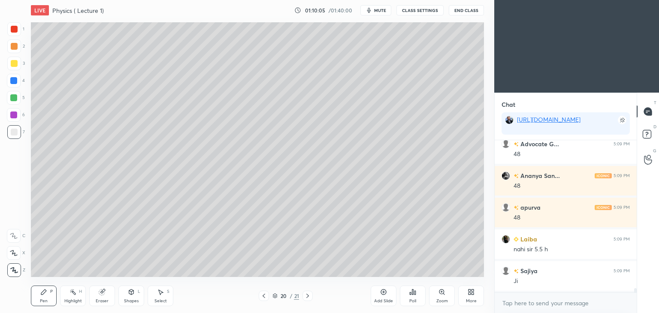
click at [12, 114] on div at bounding box center [13, 115] width 7 height 7
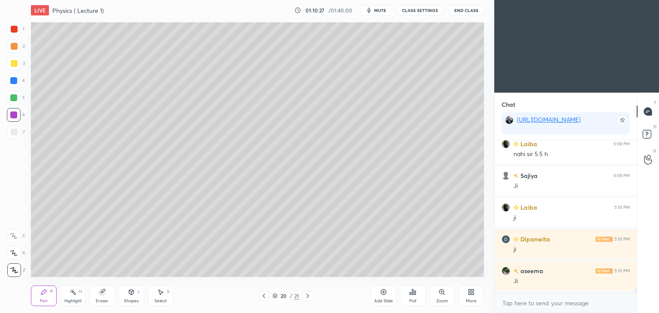
scroll to position [5232, 0]
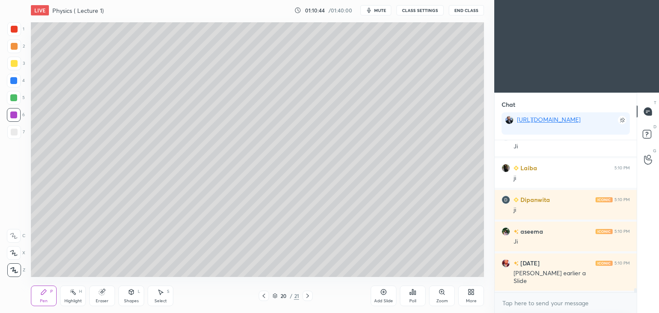
click at [262, 294] on icon at bounding box center [263, 296] width 7 height 7
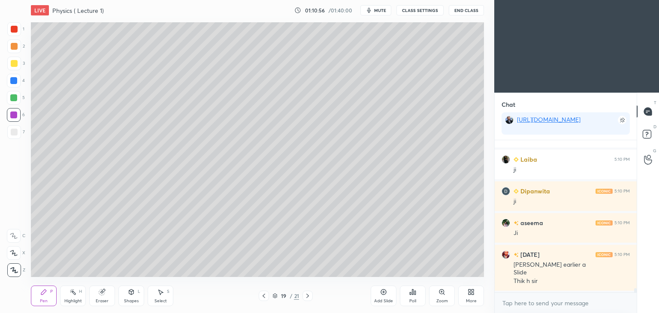
click at [309, 294] on icon at bounding box center [307, 296] width 7 height 7
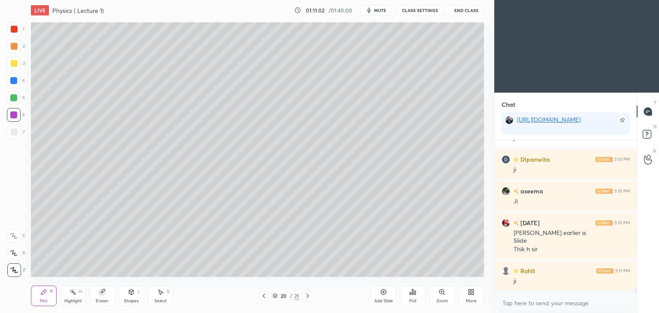
scroll to position [5304, 0]
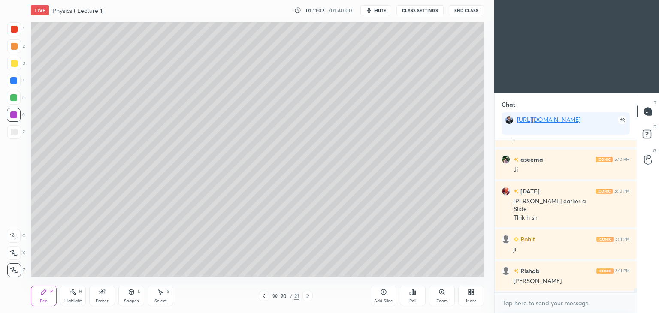
click at [307, 294] on icon at bounding box center [307, 296] width 3 height 4
click at [264, 292] on div at bounding box center [264, 296] width 10 height 10
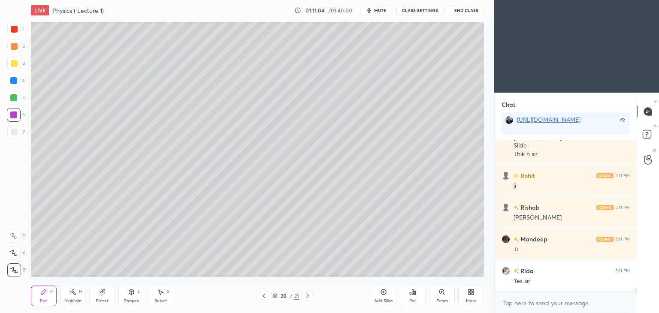
click at [305, 294] on icon at bounding box center [307, 296] width 7 height 7
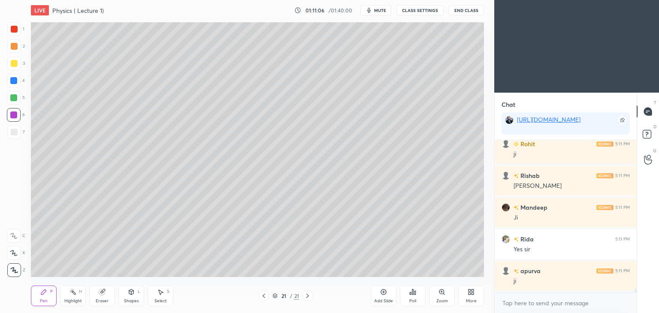
scroll to position [5431, 0]
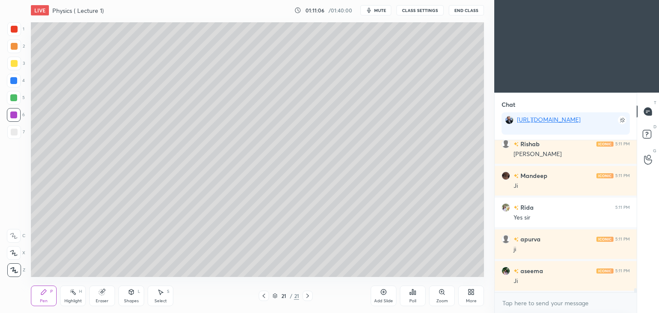
click at [99, 304] on div "Eraser" at bounding box center [102, 296] width 26 height 21
click at [15, 267] on span "Erase all" at bounding box center [13, 270] width 13 height 6
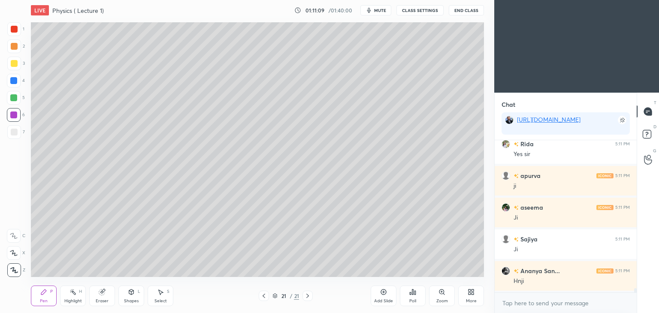
scroll to position [5526, 0]
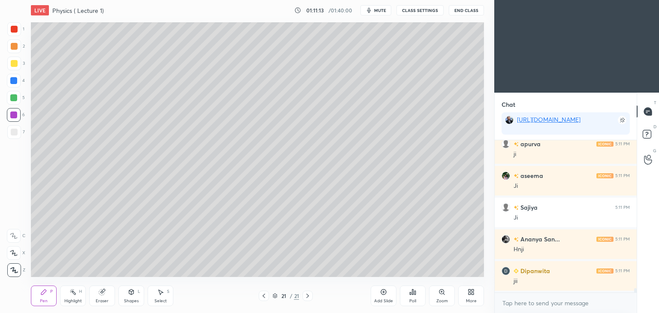
click at [21, 131] on div at bounding box center [14, 132] width 14 height 14
click at [105, 296] on div "Eraser" at bounding box center [102, 296] width 26 height 21
click at [48, 292] on div "Pen P" at bounding box center [44, 296] width 26 height 21
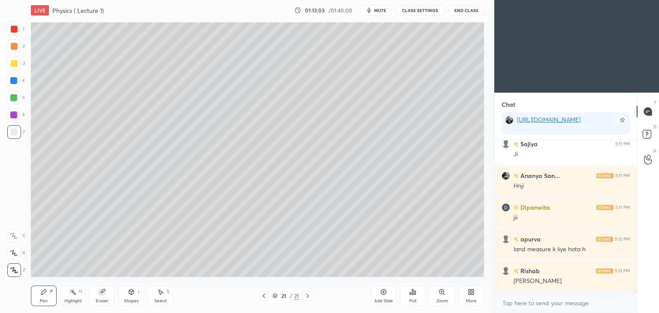
scroll to position [5621, 0]
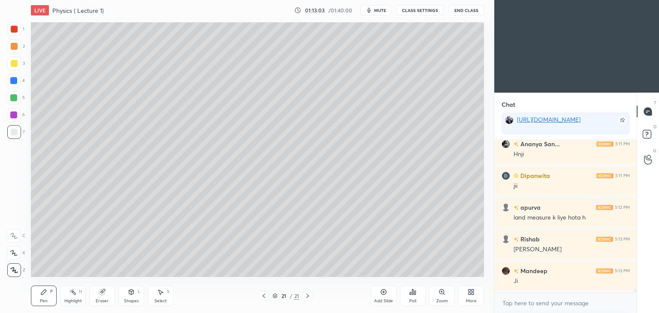
click at [380, 295] on icon at bounding box center [383, 292] width 7 height 7
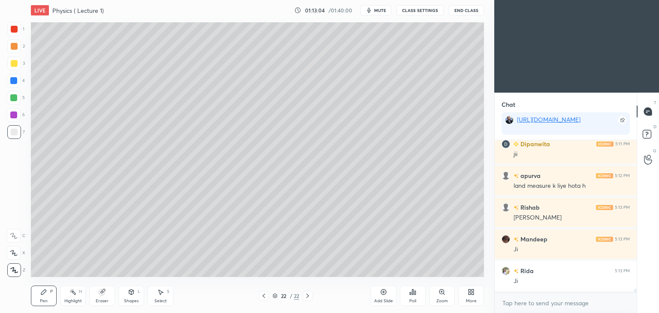
click at [15, 27] on div at bounding box center [14, 29] width 7 height 7
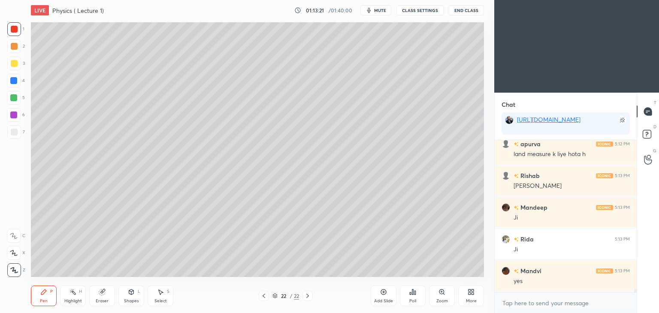
click at [15, 130] on div at bounding box center [14, 132] width 7 height 7
click at [13, 115] on div at bounding box center [13, 115] width 7 height 7
click at [13, 92] on div at bounding box center [14, 98] width 14 height 14
click at [17, 131] on div at bounding box center [14, 132] width 7 height 7
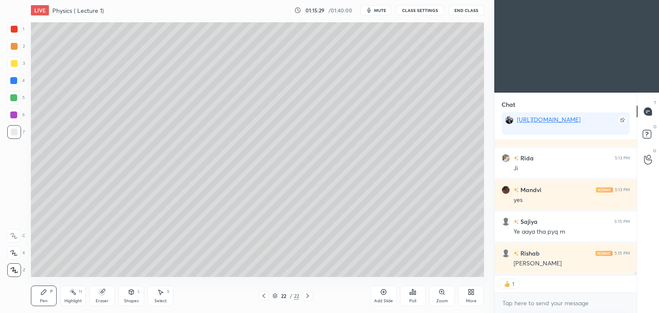
scroll to position [5797, 0]
click at [11, 78] on div at bounding box center [13, 80] width 7 height 7
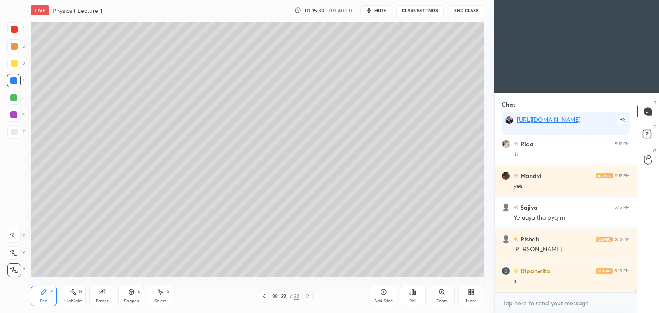
scroll to position [3, 3]
click at [383, 297] on div "Add Slide" at bounding box center [384, 296] width 26 height 21
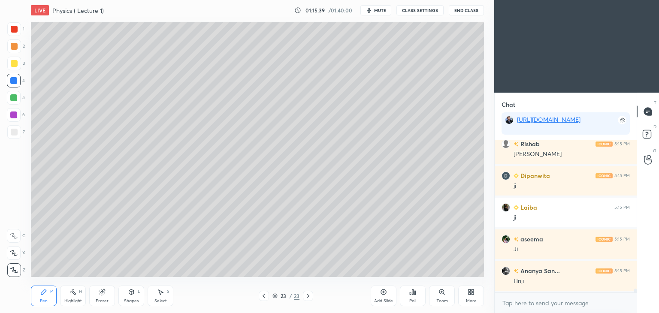
scroll to position [5907, 0]
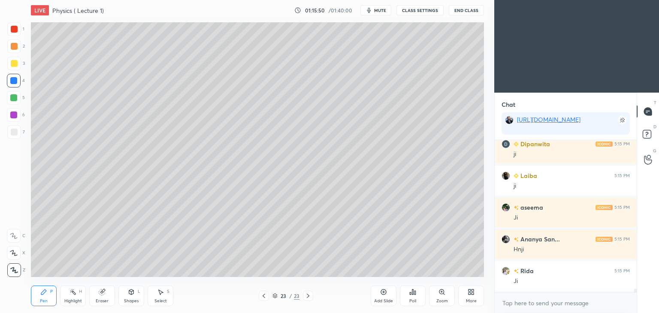
click at [9, 100] on div at bounding box center [14, 98] width 14 height 14
click at [14, 133] on div at bounding box center [14, 132] width 7 height 7
click at [15, 118] on div at bounding box center [13, 115] width 7 height 7
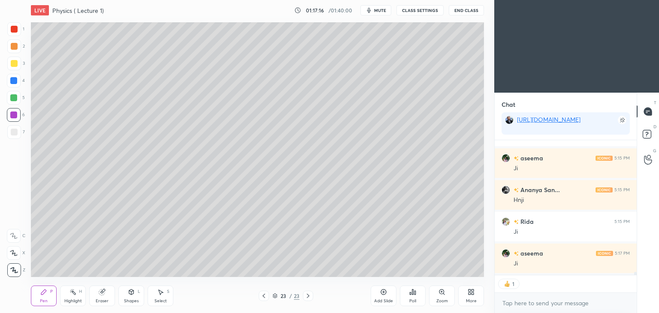
click at [383, 298] on div "Add Slide" at bounding box center [384, 296] width 26 height 21
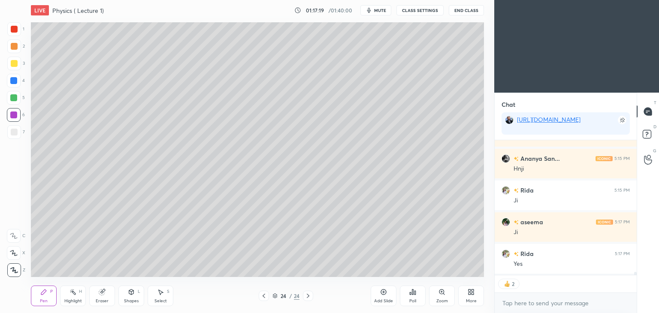
click at [17, 96] on div at bounding box center [14, 98] width 14 height 14
click at [16, 130] on div at bounding box center [14, 132] width 7 height 7
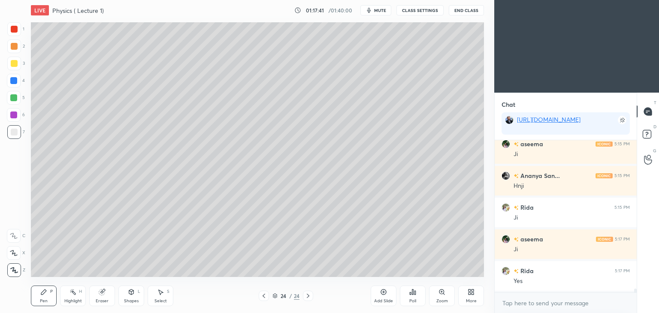
click at [14, 115] on div at bounding box center [13, 115] width 7 height 7
click at [12, 130] on div at bounding box center [14, 132] width 7 height 7
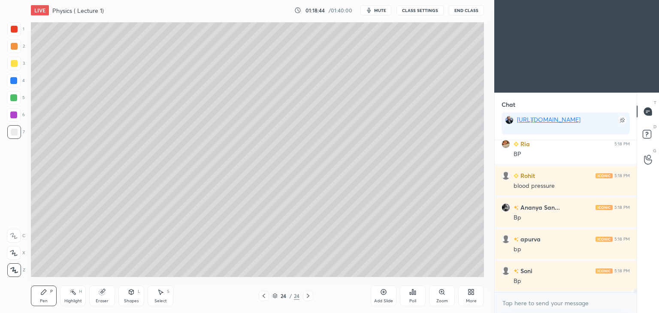
scroll to position [6192, 0]
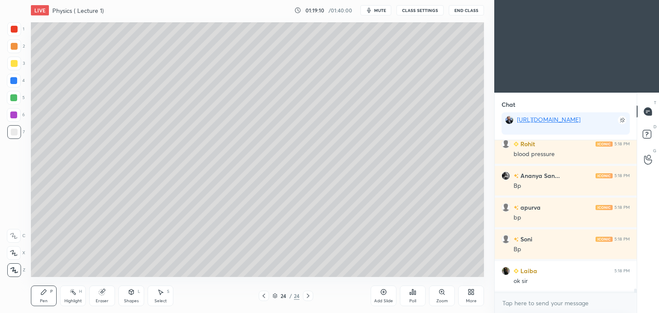
click at [14, 119] on div at bounding box center [14, 115] width 14 height 14
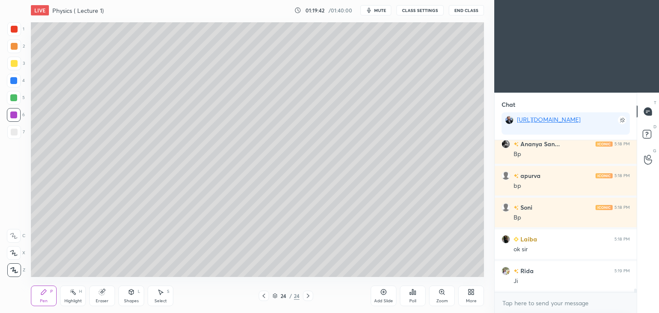
click at [379, 293] on div "Add Slide" at bounding box center [384, 296] width 26 height 21
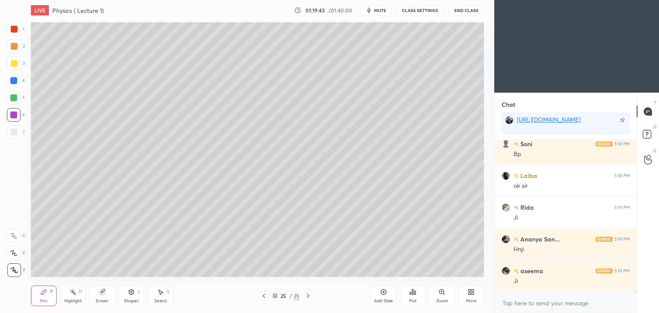
scroll to position [6319, 0]
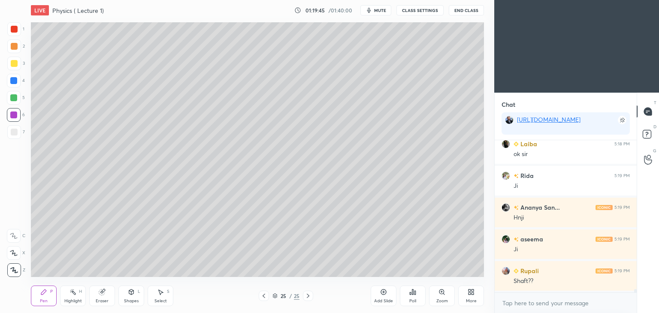
click at [264, 295] on icon at bounding box center [263, 296] width 7 height 7
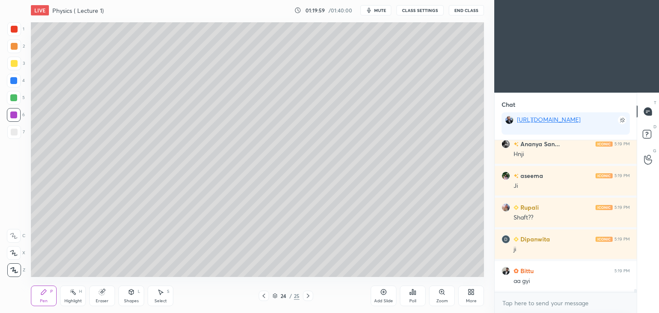
scroll to position [6414, 0]
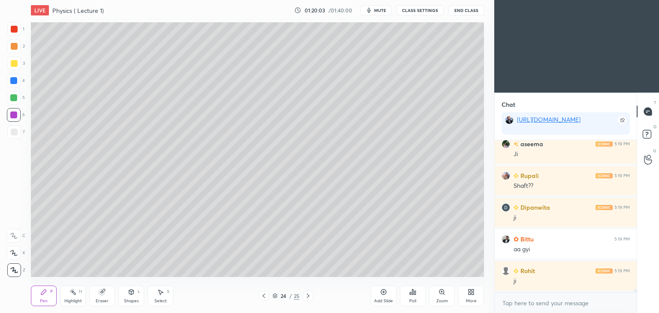
click at [308, 296] on icon at bounding box center [308, 296] width 3 height 4
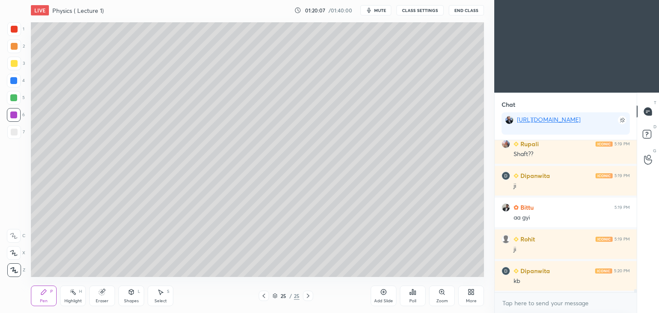
click at [16, 129] on div at bounding box center [14, 132] width 7 height 7
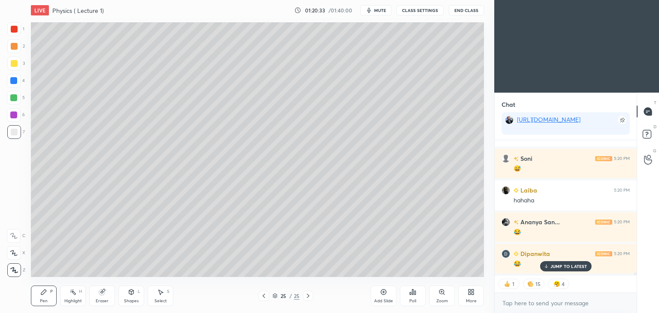
scroll to position [6790, 0]
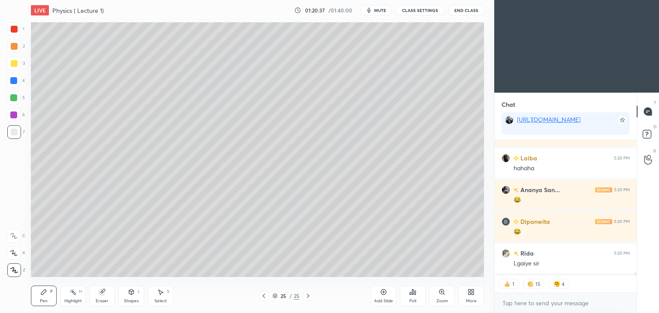
click at [264, 296] on icon at bounding box center [263, 296] width 7 height 7
click at [308, 297] on icon at bounding box center [308, 296] width 3 height 4
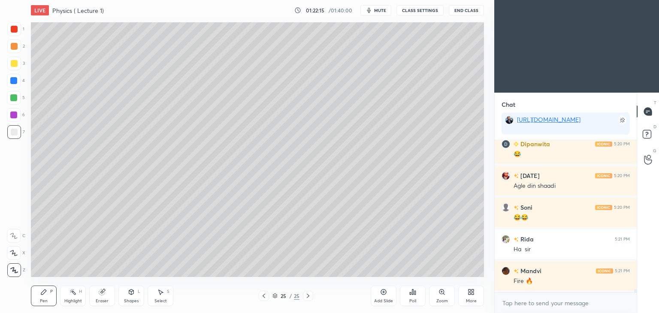
scroll to position [7026, 0]
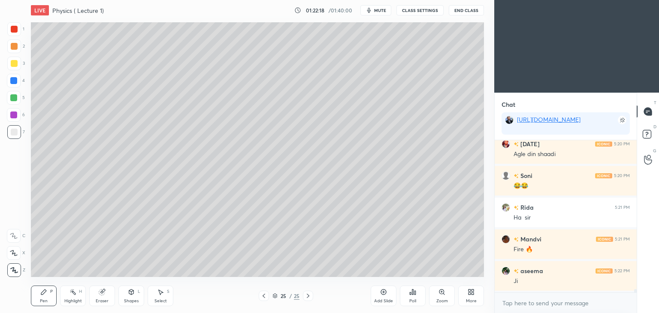
click at [262, 296] on icon at bounding box center [263, 296] width 7 height 7
click at [310, 296] on icon at bounding box center [308, 296] width 7 height 7
click at [309, 295] on icon at bounding box center [308, 296] width 7 height 7
click at [261, 295] on icon at bounding box center [263, 296] width 7 height 7
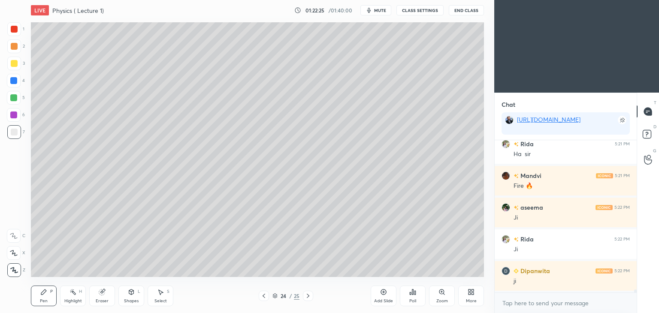
scroll to position [7121, 0]
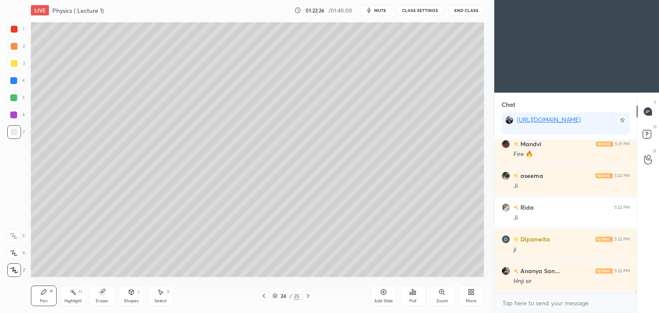
click at [307, 294] on icon at bounding box center [308, 296] width 3 height 4
click at [305, 295] on icon at bounding box center [308, 296] width 7 height 7
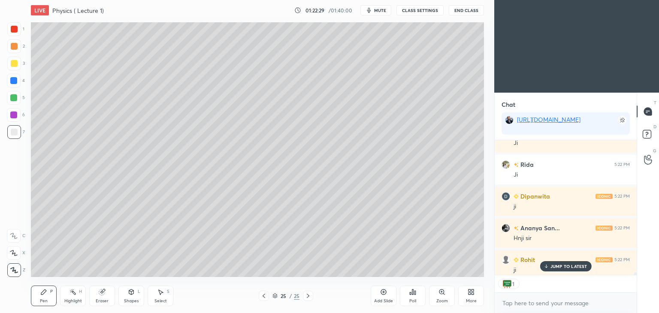
click at [563, 268] on p "JUMP TO LATEST" at bounding box center [568, 266] width 37 height 5
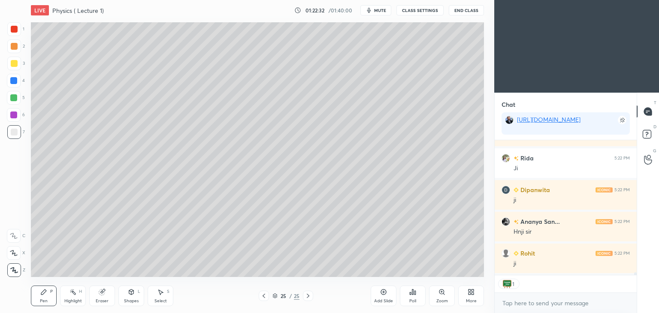
click at [380, 296] on div "Add Slide" at bounding box center [384, 296] width 26 height 21
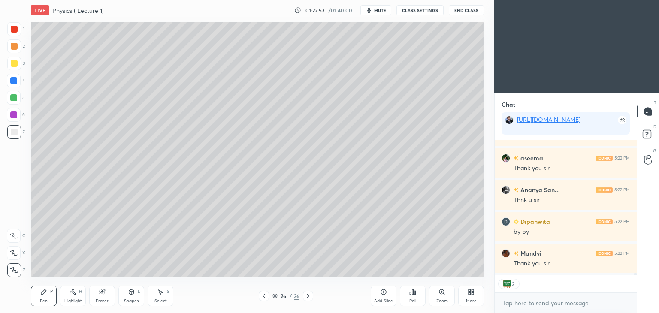
scroll to position [7678, 0]
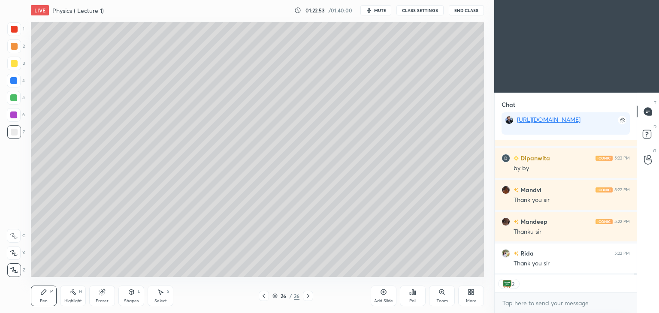
click at [384, 6] on button "mute" at bounding box center [375, 10] width 31 height 10
click at [383, 9] on span "unmute" at bounding box center [379, 10] width 18 height 6
click at [465, 11] on button "End Class" at bounding box center [466, 10] width 35 height 10
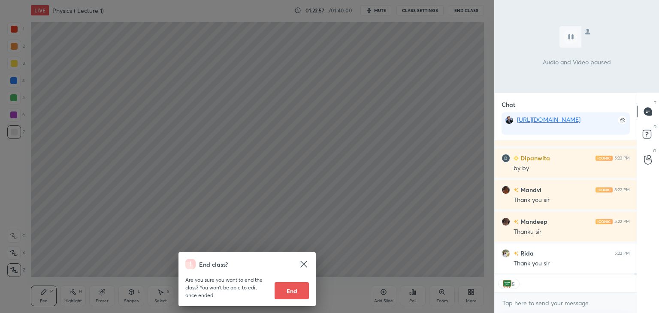
click at [293, 290] on button "End" at bounding box center [291, 290] width 34 height 17
type textarea "x"
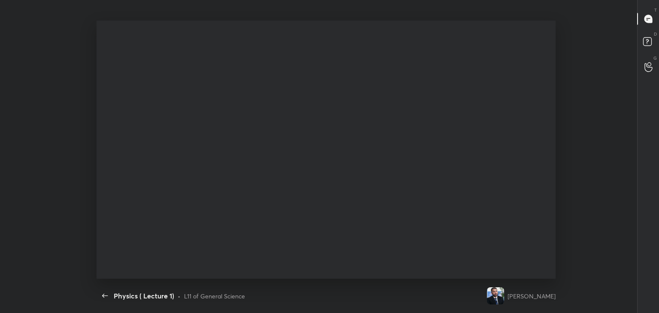
scroll to position [0, 0]
